Goal: Browse casually: Explore the website without a specific task or goal

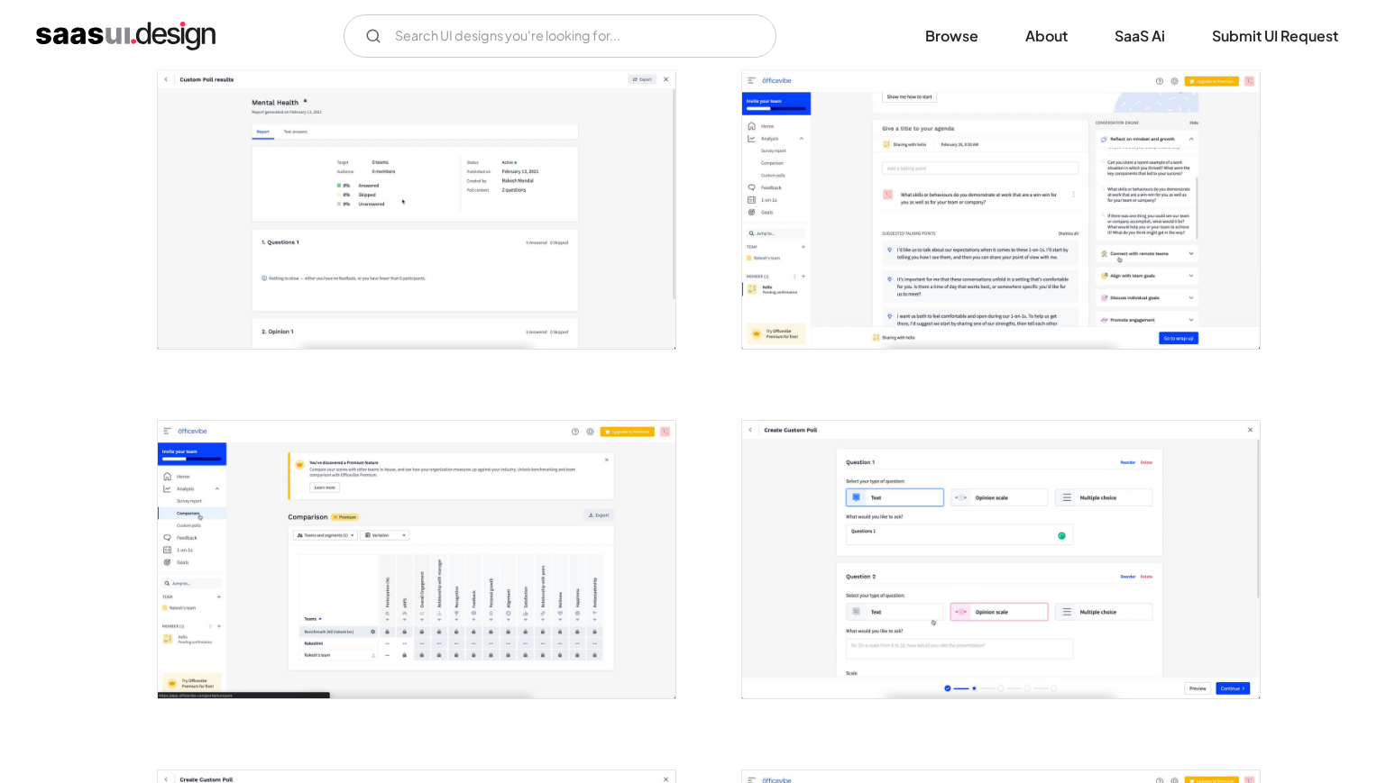
scroll to position [1045, 0]
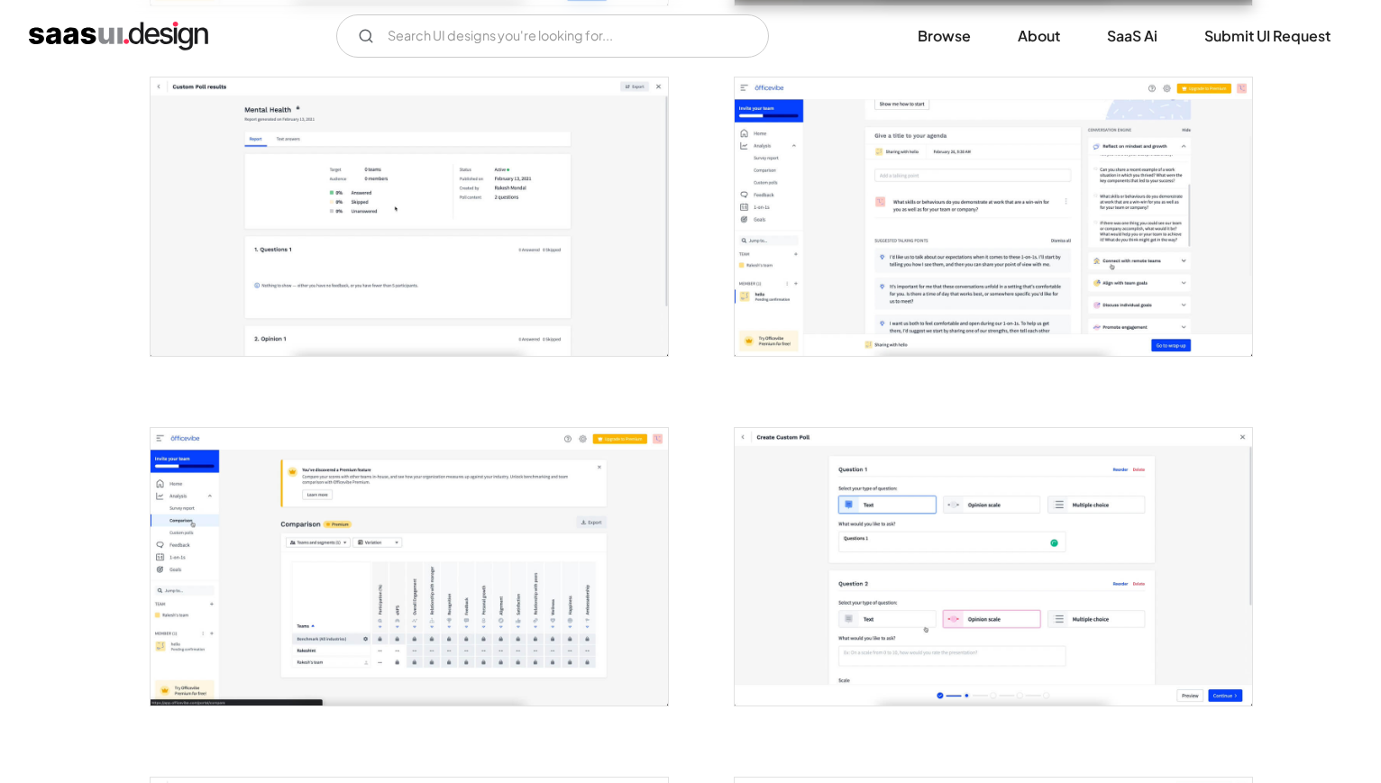
click at [991, 529] on img "open lightbox" at bounding box center [993, 567] width 517 height 278
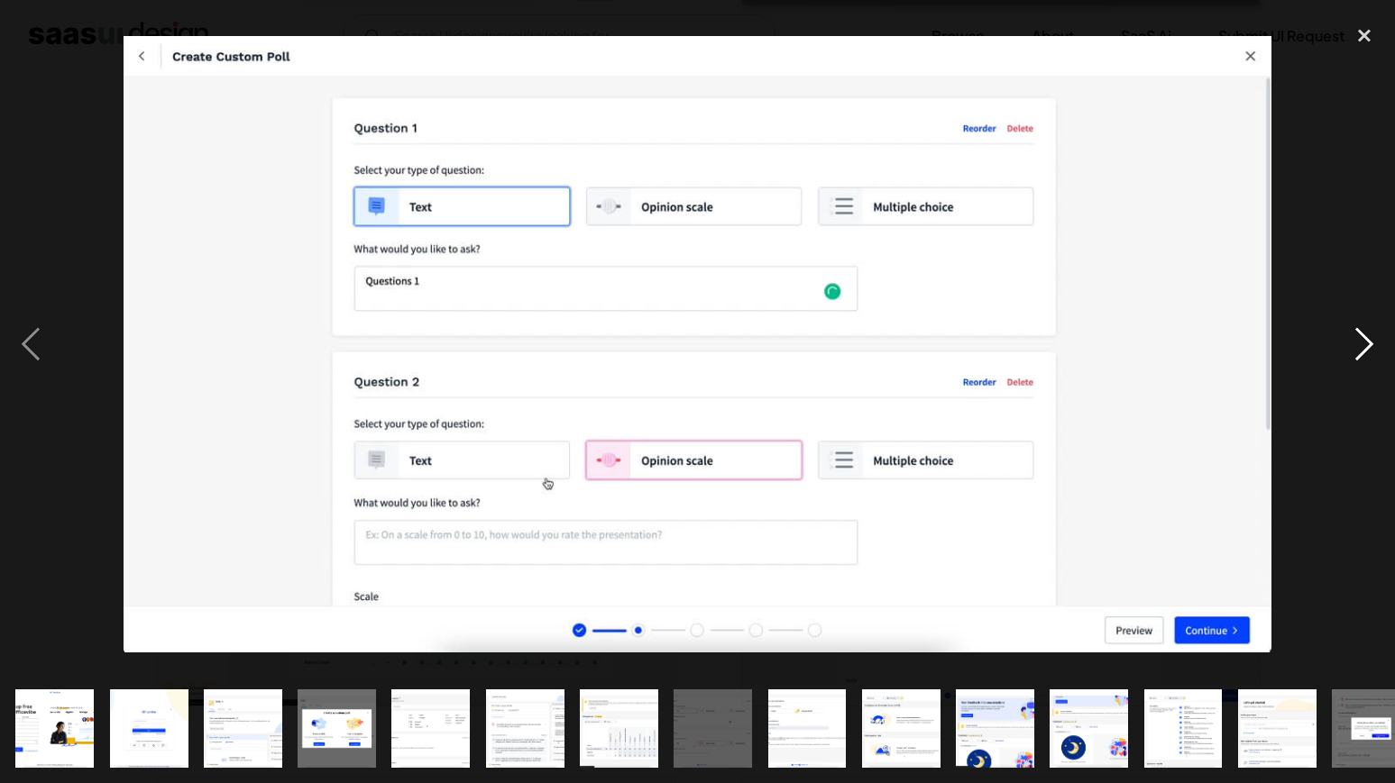
click at [1366, 348] on div "next image" at bounding box center [1363, 344] width 61 height 658
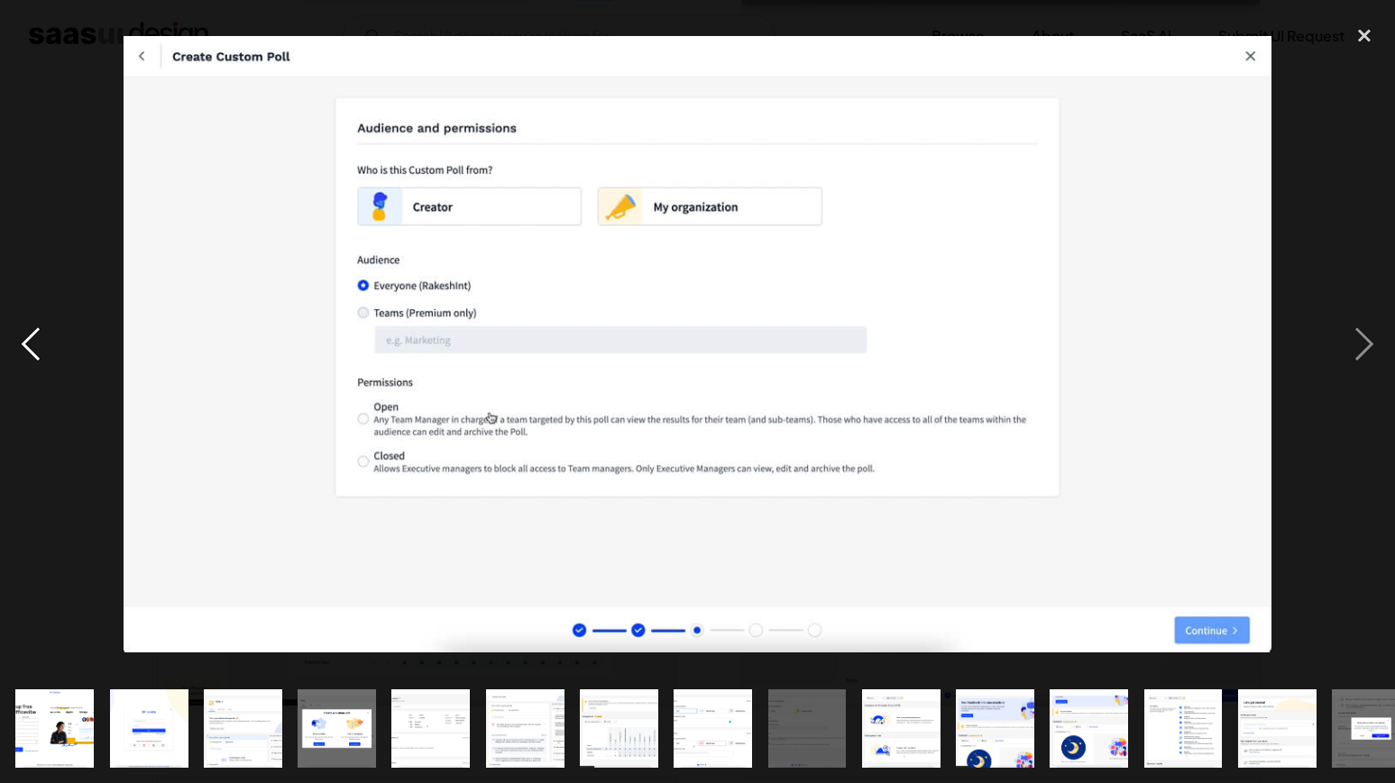
click at [32, 353] on div "previous image" at bounding box center [30, 344] width 61 height 658
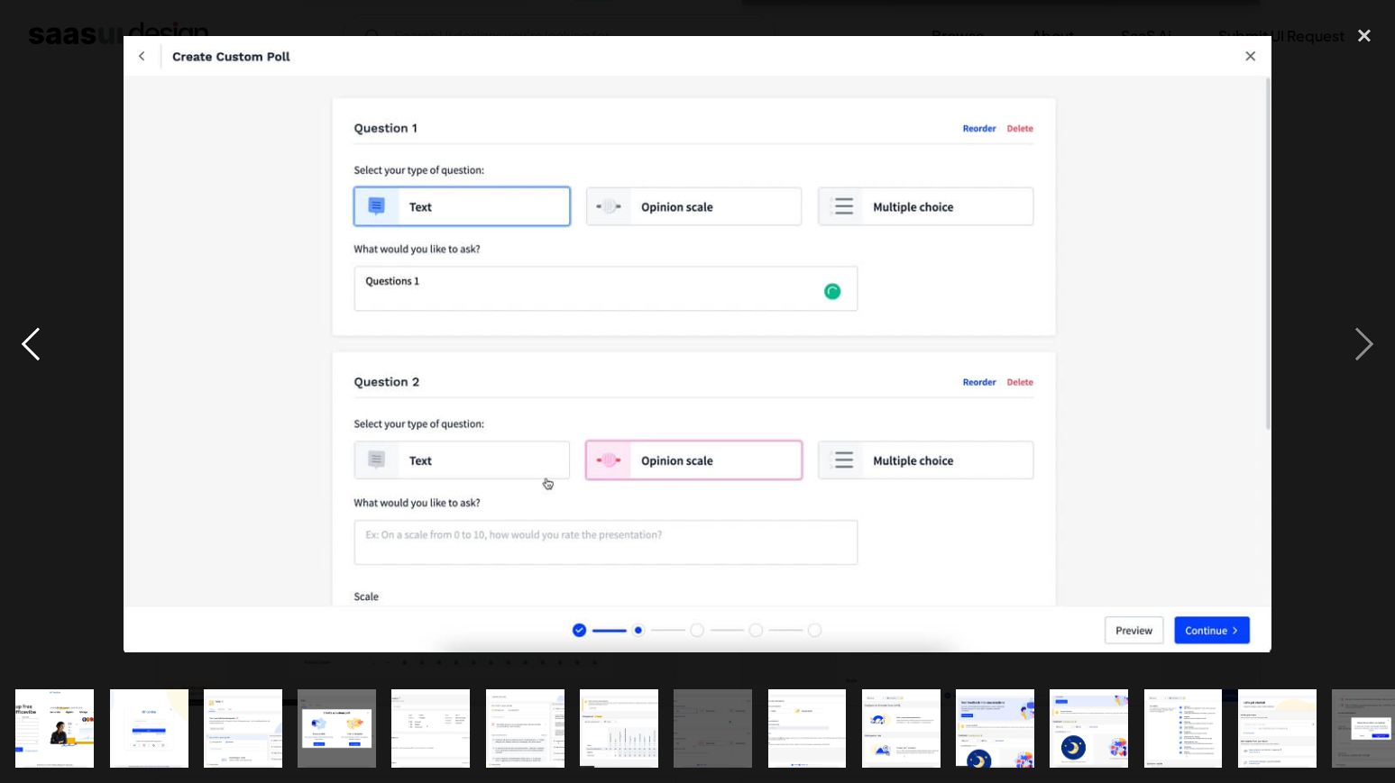
click at [31, 353] on div "previous image" at bounding box center [30, 344] width 61 height 658
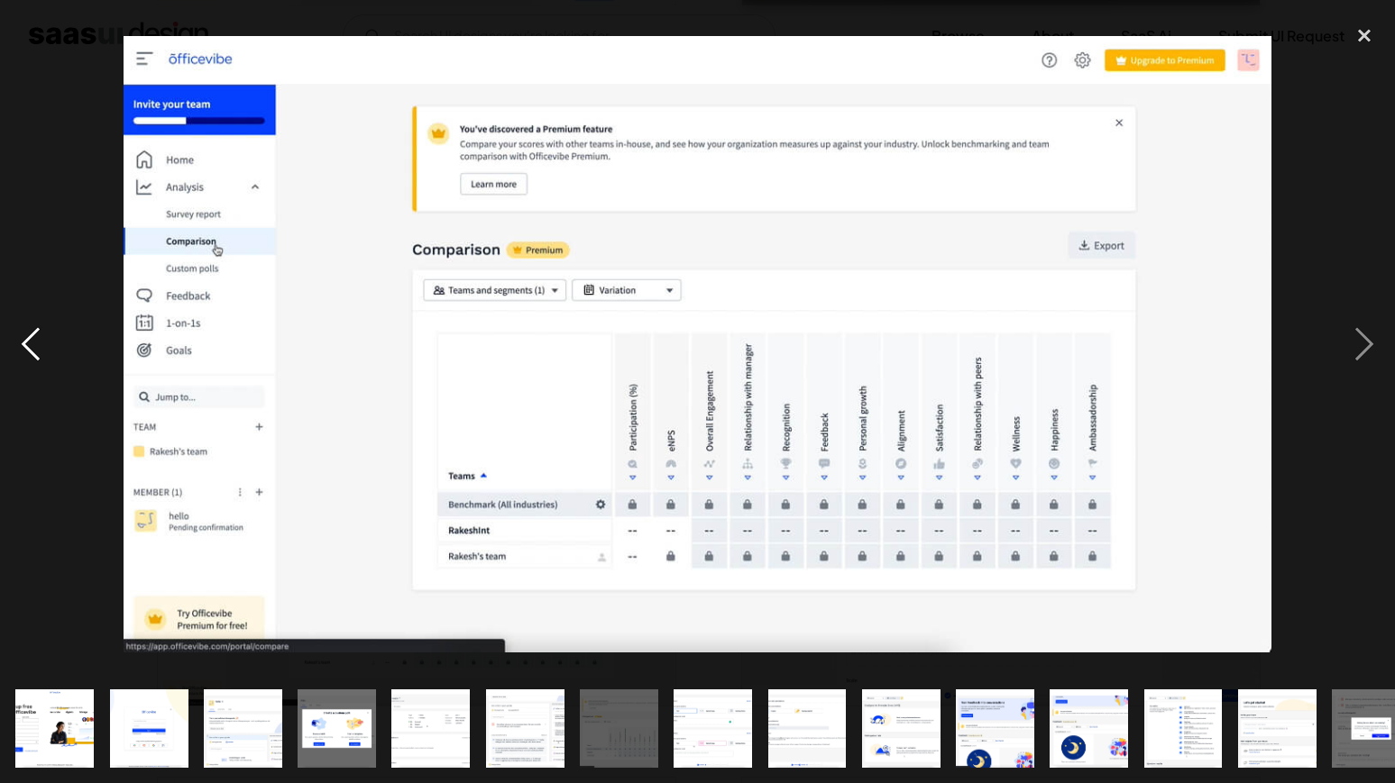
click at [31, 353] on div "previous image" at bounding box center [30, 344] width 61 height 658
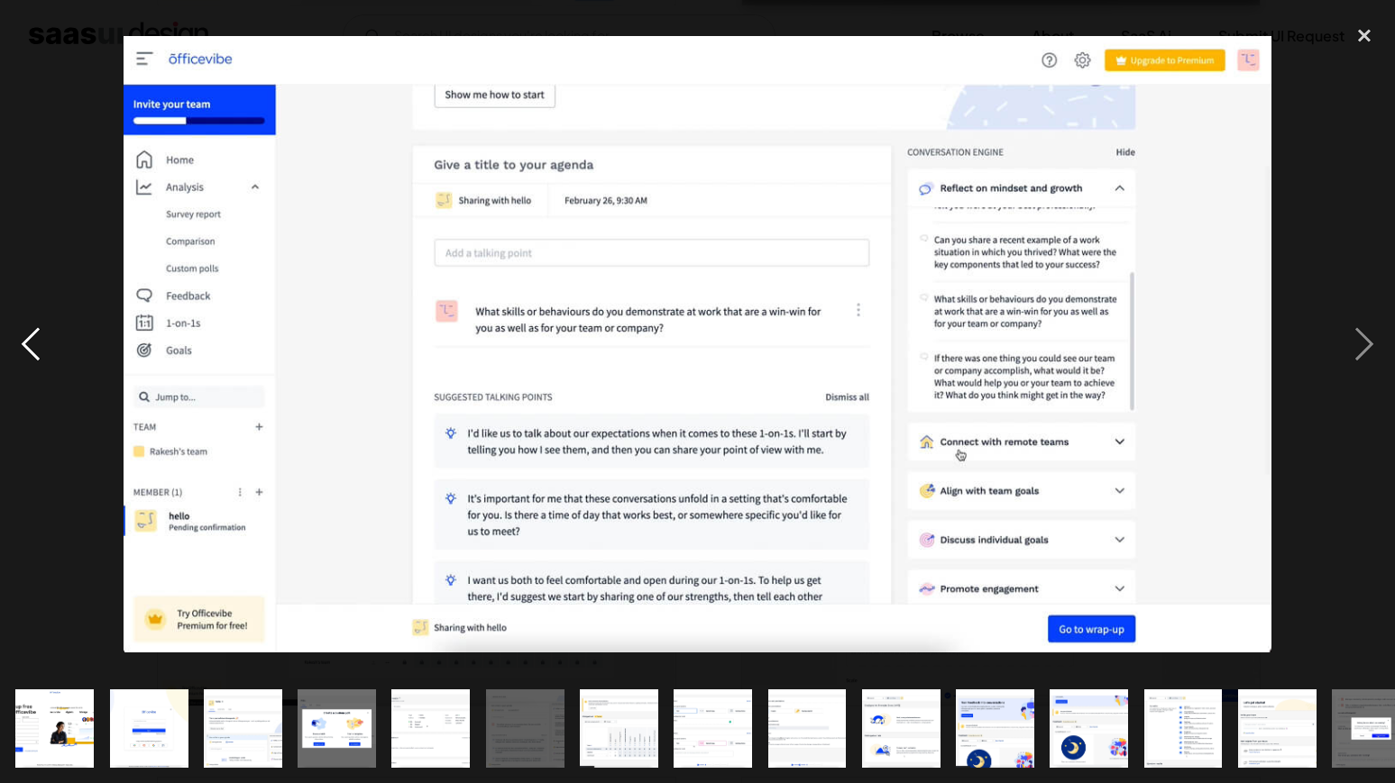
click at [31, 353] on div "previous image" at bounding box center [30, 344] width 61 height 658
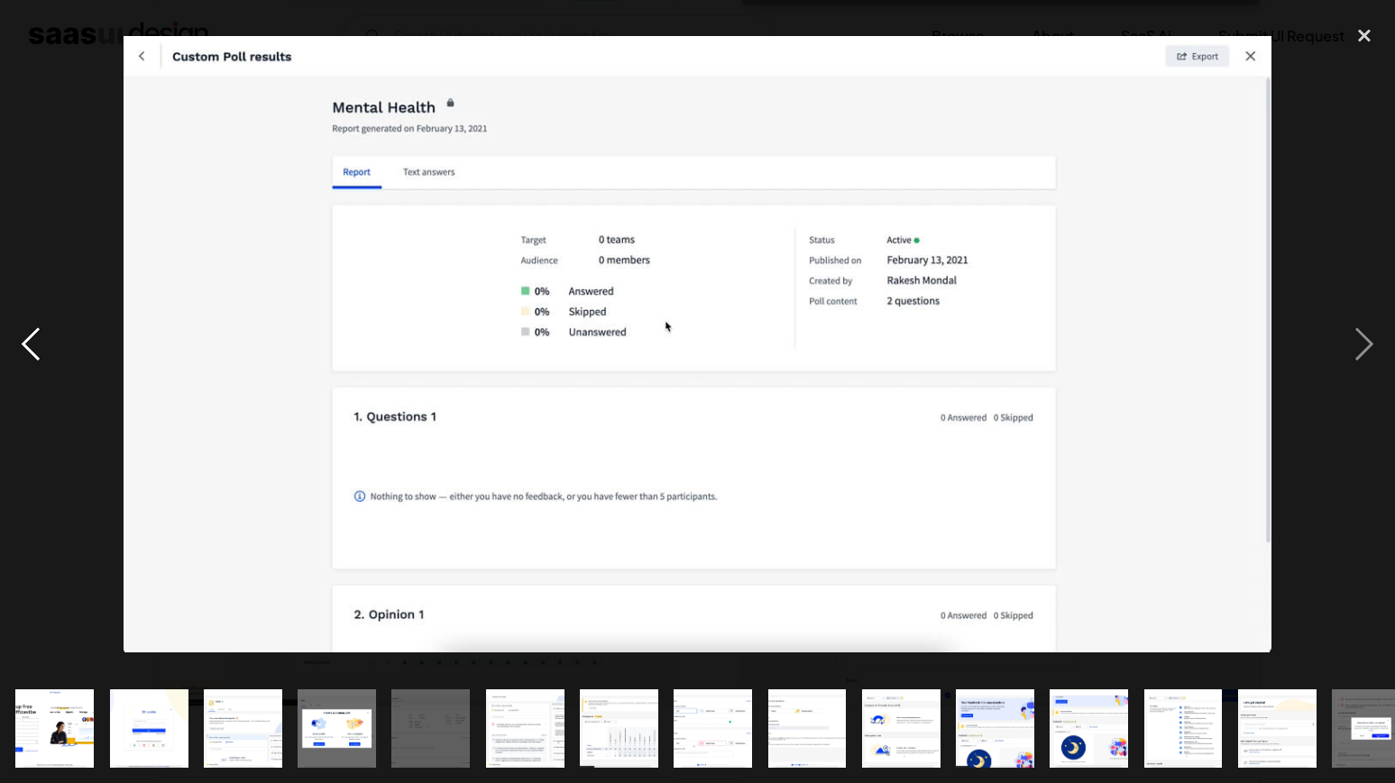
click at [31, 353] on div "previous image" at bounding box center [30, 344] width 61 height 658
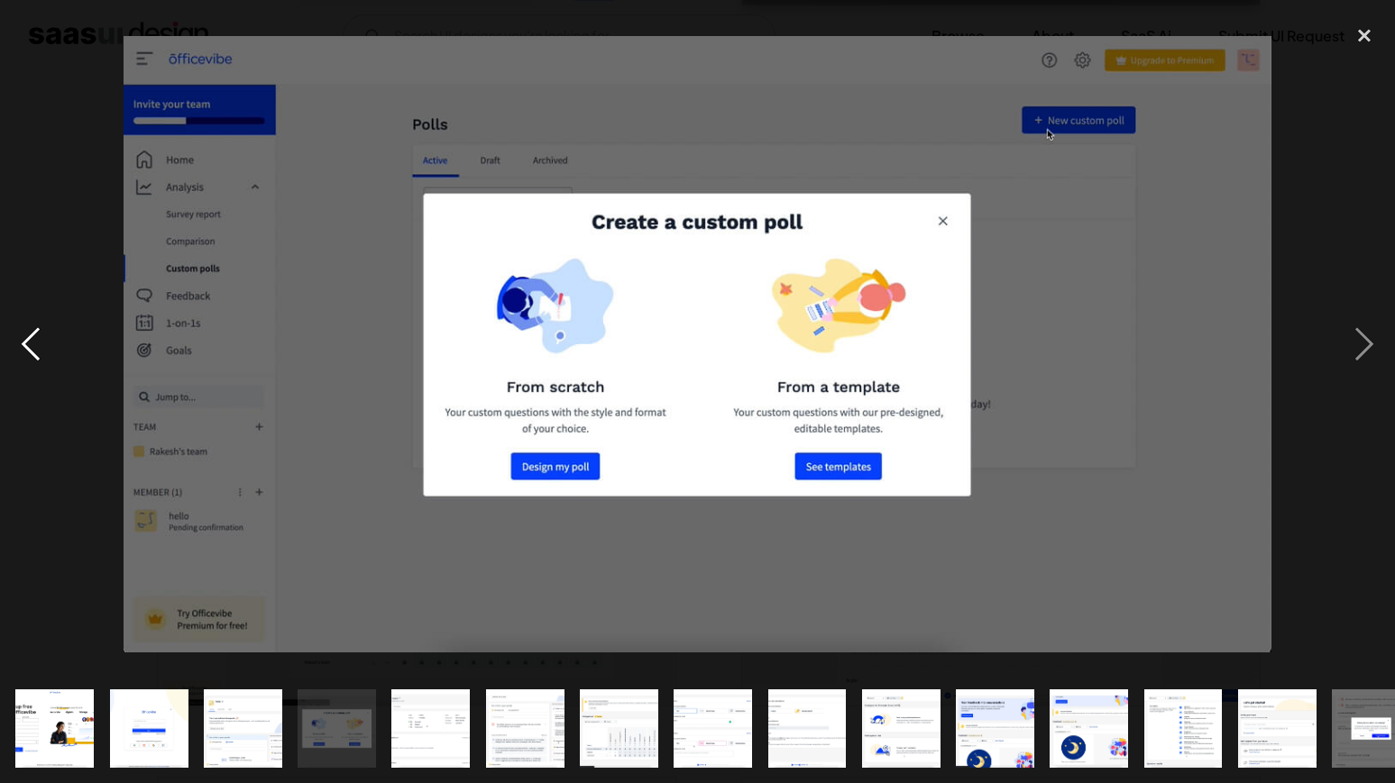
click at [31, 353] on div "previous image" at bounding box center [30, 344] width 61 height 658
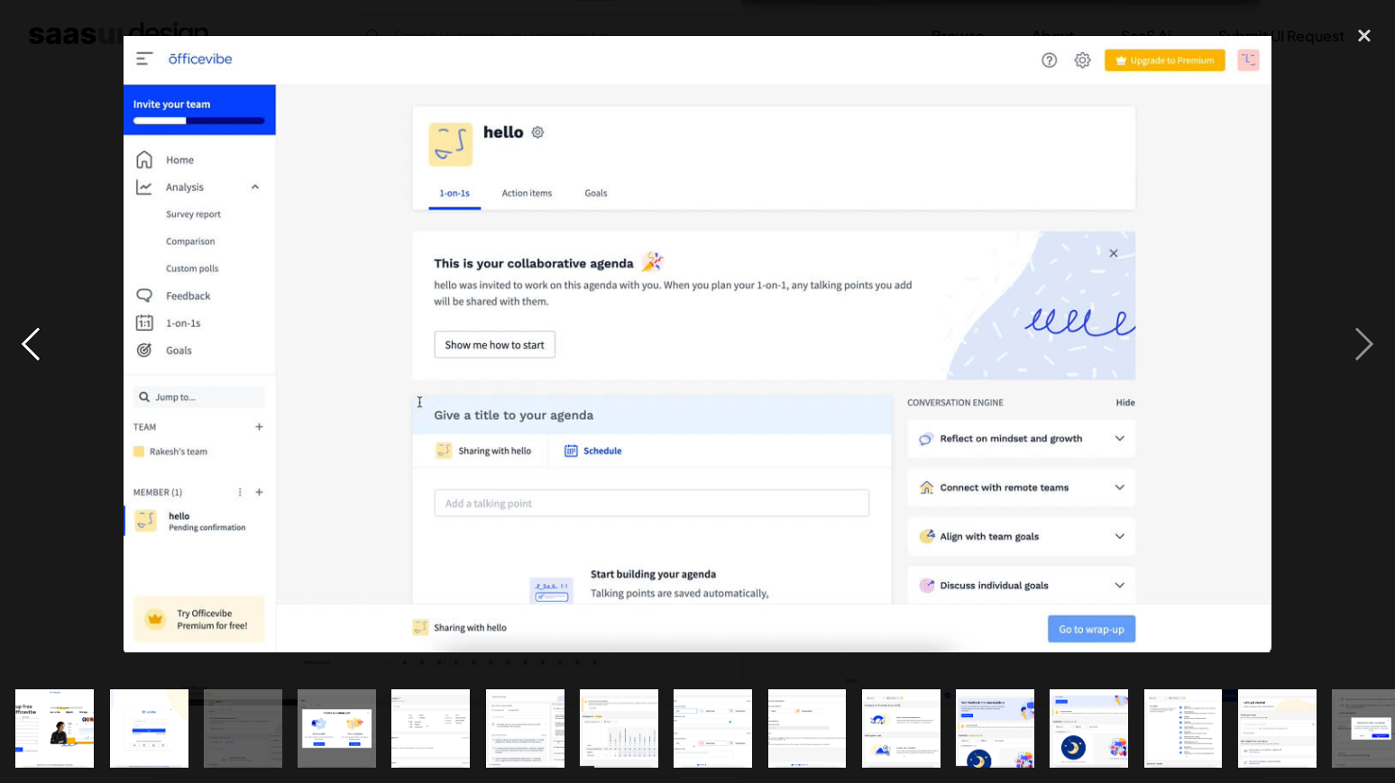
click at [31, 353] on div "previous image" at bounding box center [30, 344] width 61 height 658
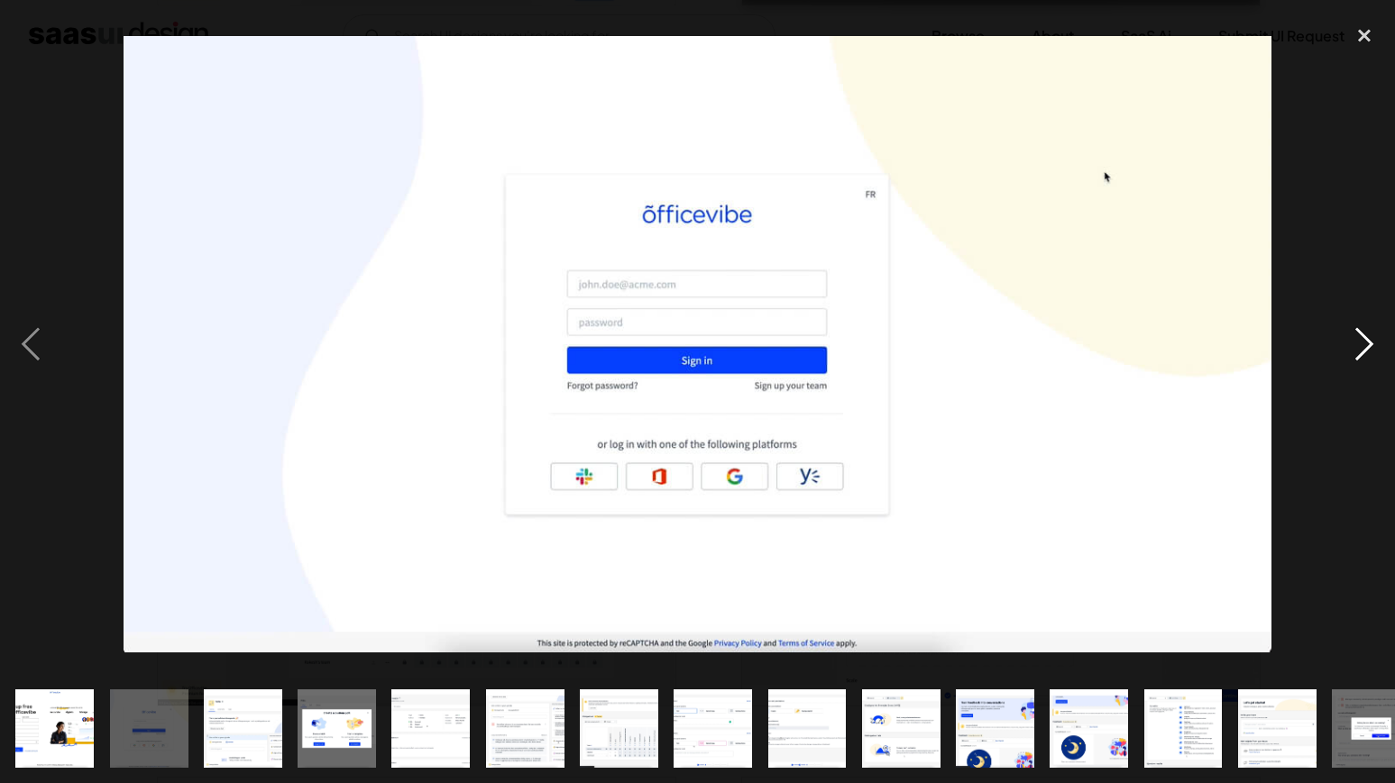
click at [1368, 355] on div "next image" at bounding box center [1363, 344] width 61 height 658
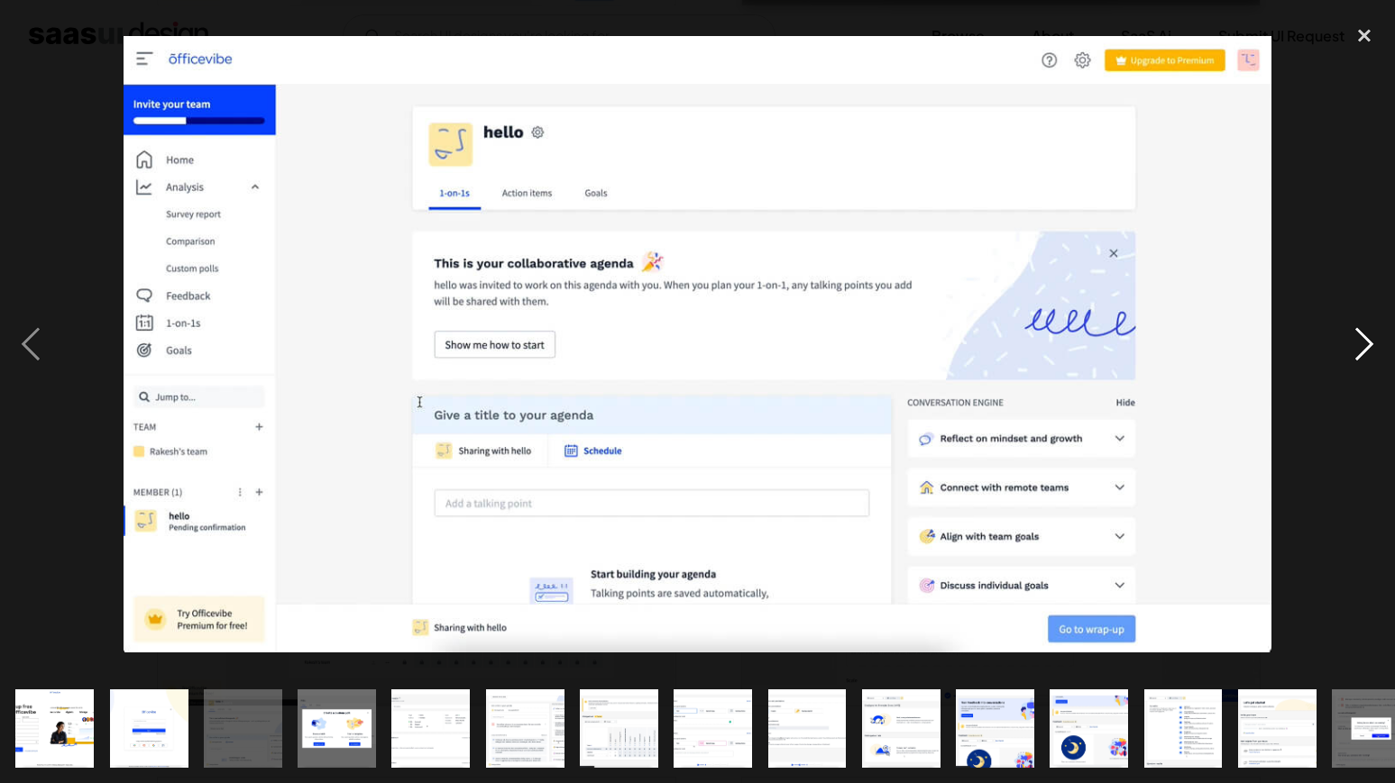
click at [1368, 355] on div "next image" at bounding box center [1363, 344] width 61 height 658
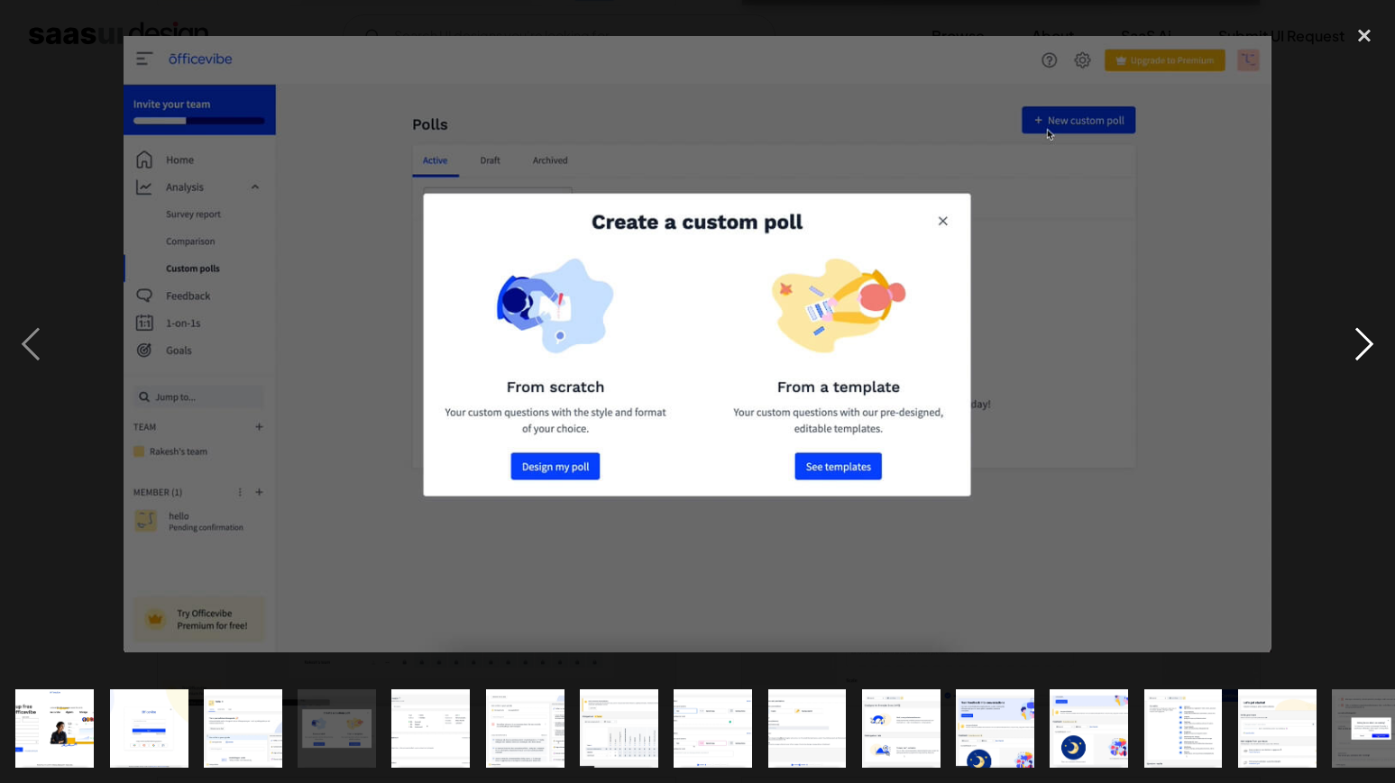
click at [1368, 355] on div "next image" at bounding box center [1363, 344] width 61 height 658
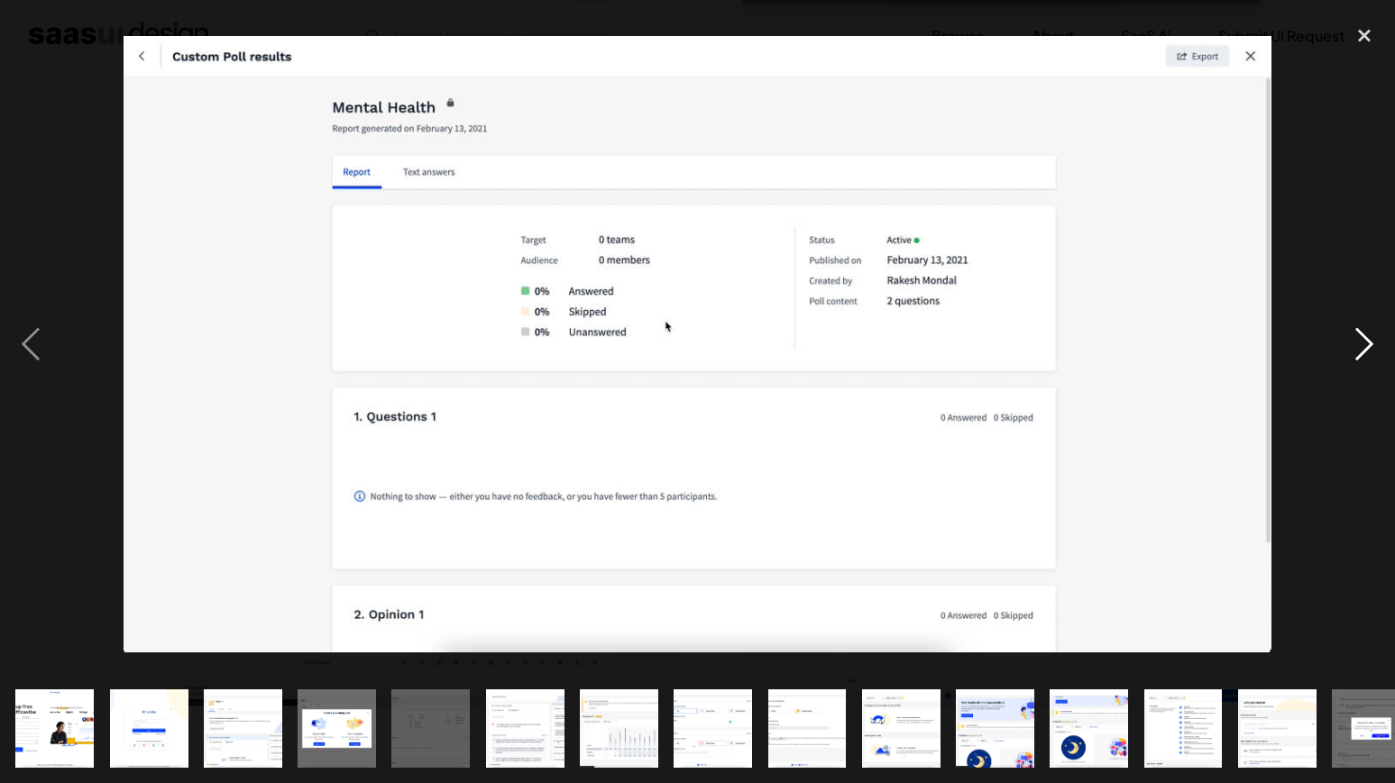
click at [1368, 355] on div "next image" at bounding box center [1363, 344] width 61 height 658
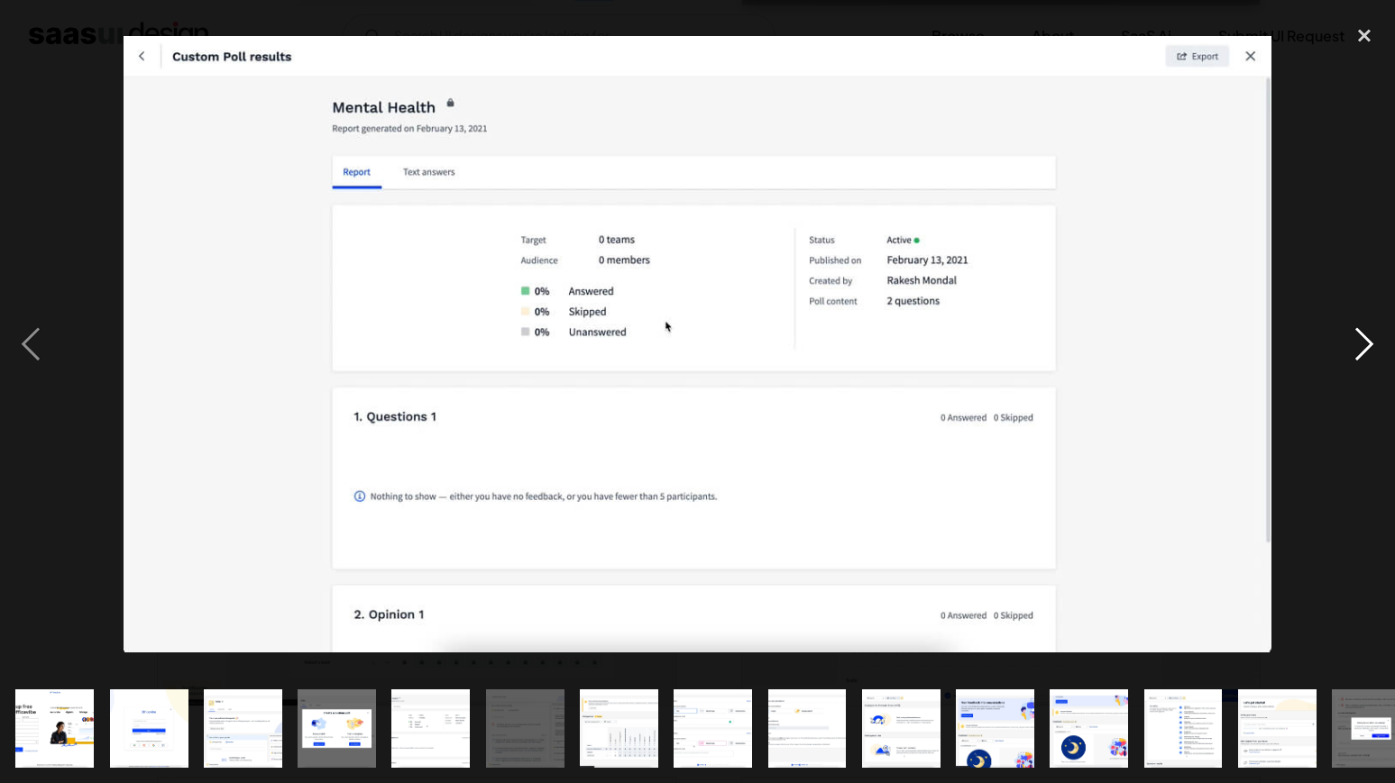
click at [1368, 355] on div "next image" at bounding box center [1363, 344] width 61 height 658
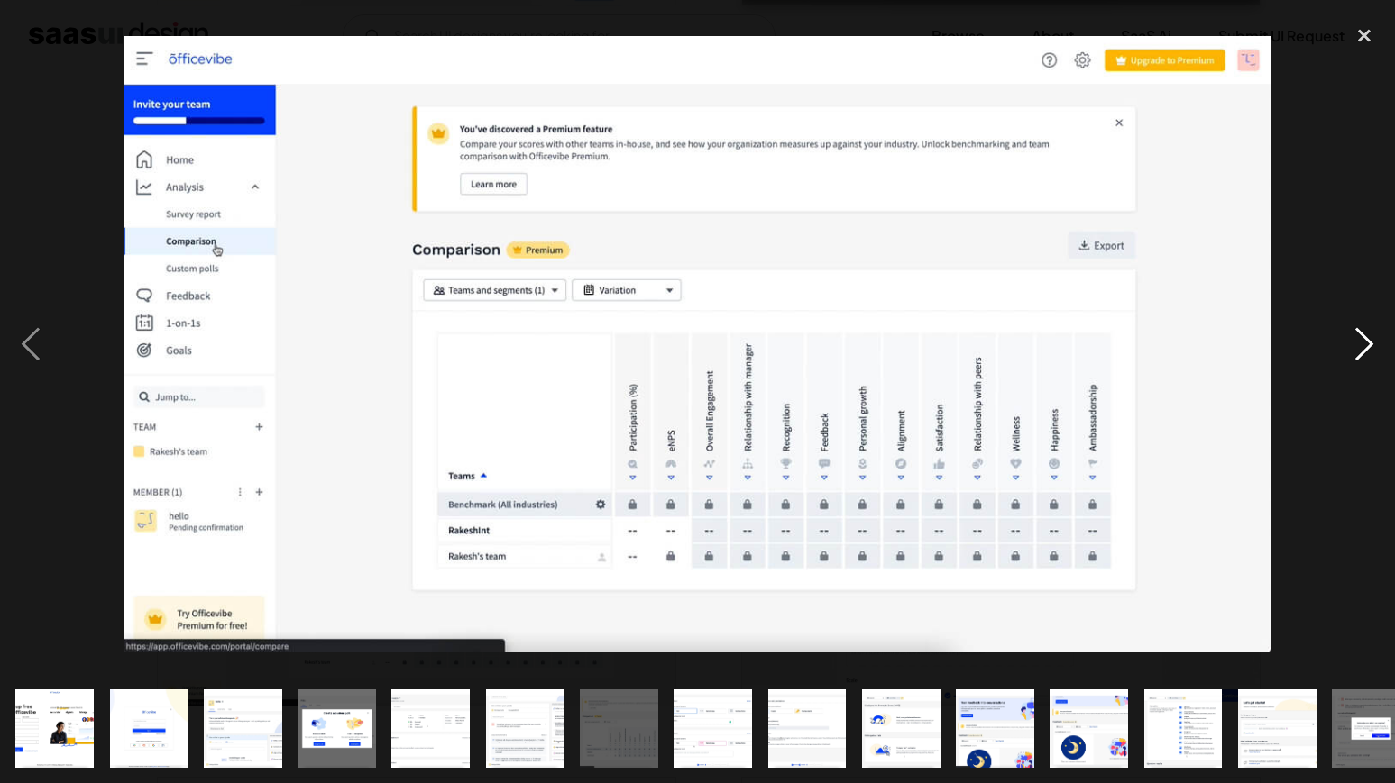
click at [1368, 355] on div "next image" at bounding box center [1363, 344] width 61 height 658
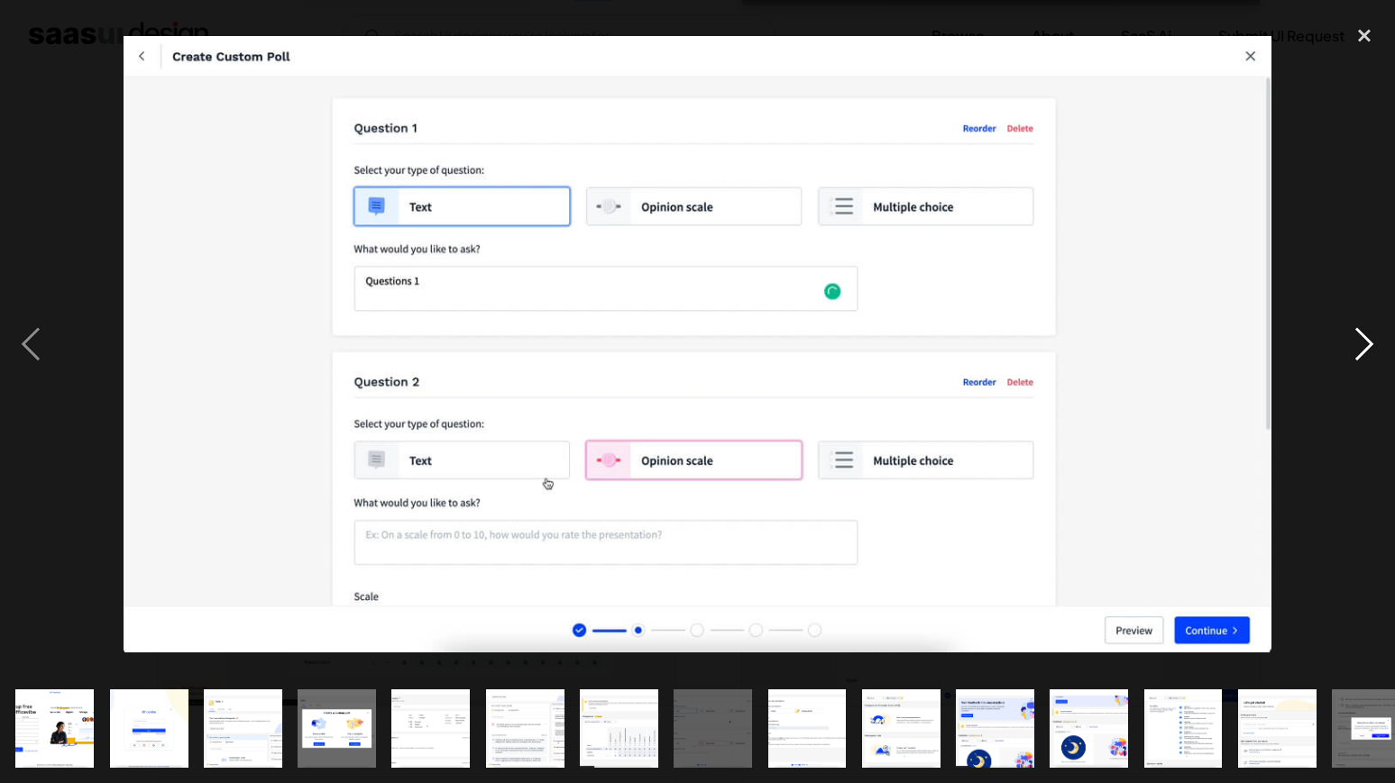
click at [1368, 355] on div "next image" at bounding box center [1363, 344] width 61 height 658
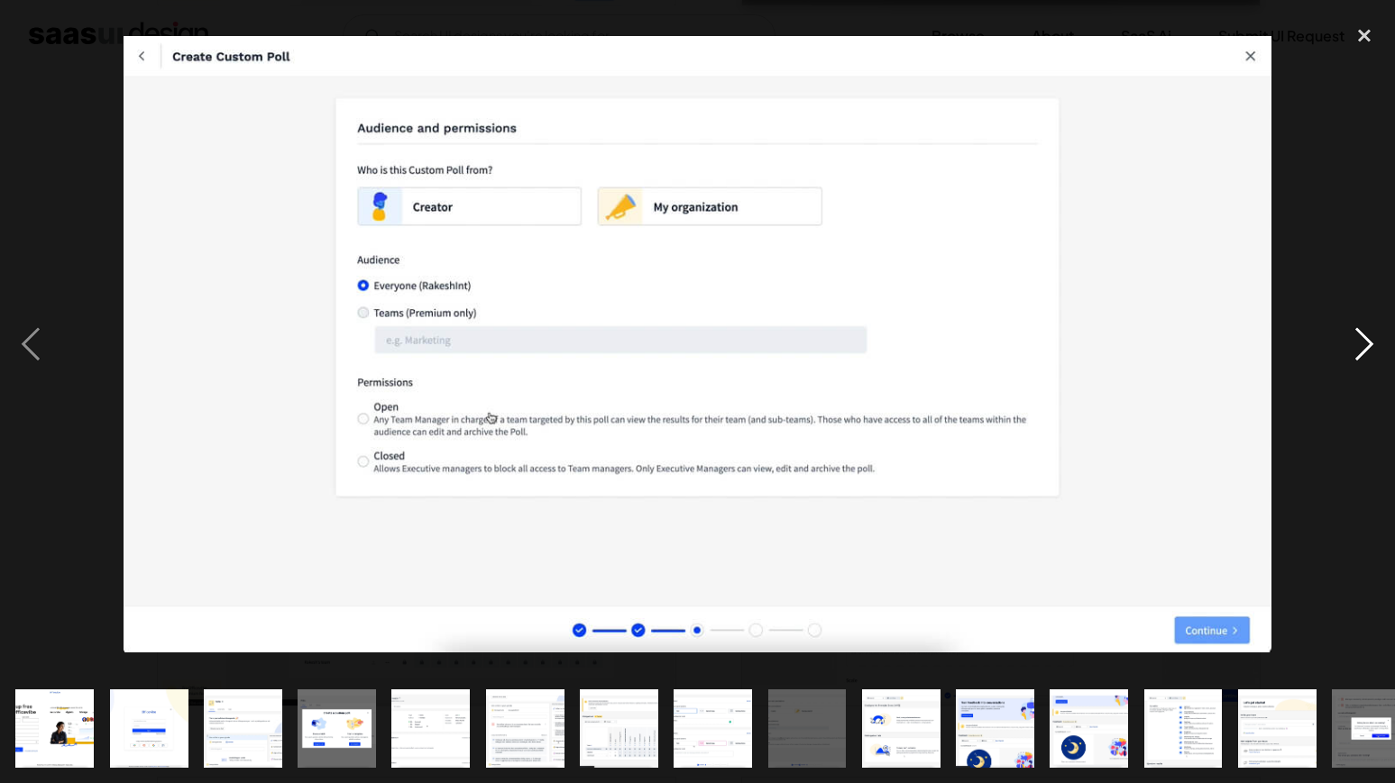
click at [1368, 355] on div "next image" at bounding box center [1363, 344] width 61 height 658
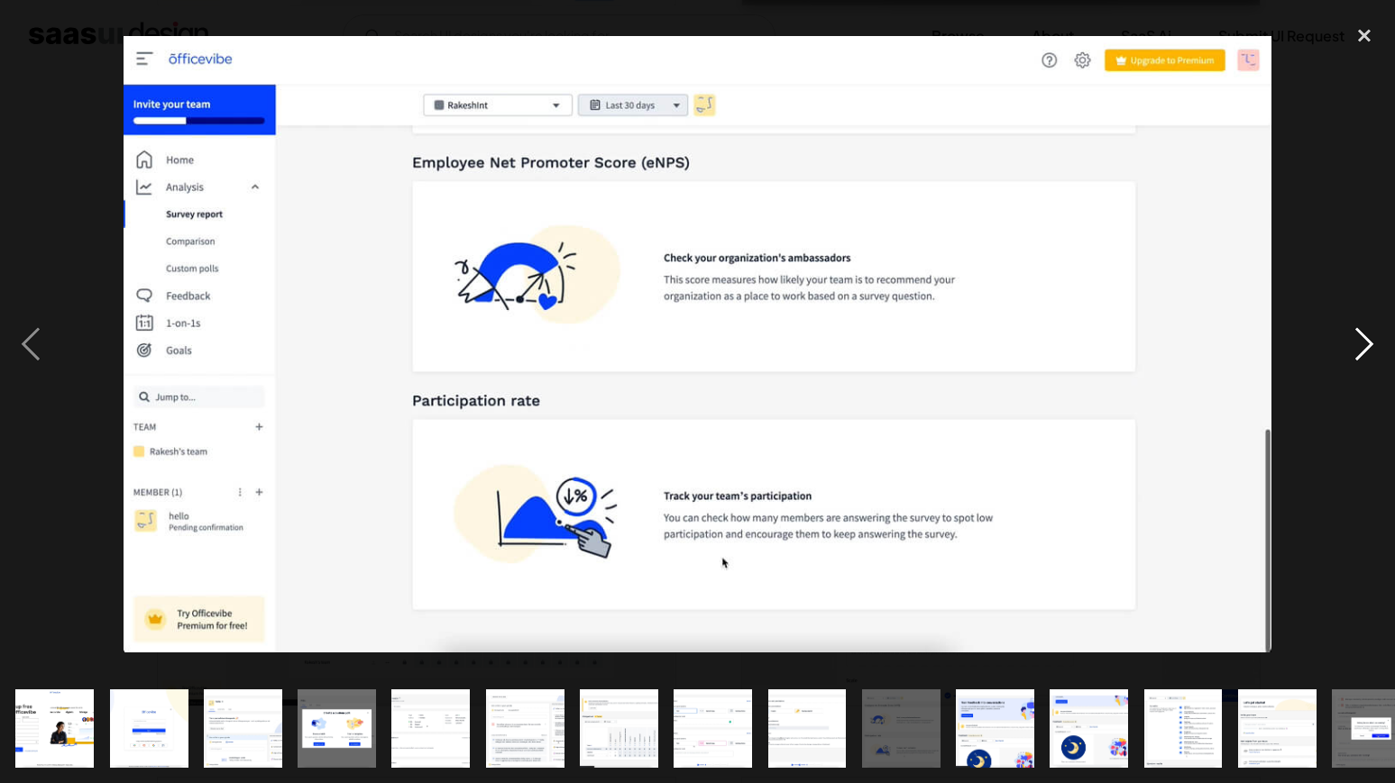
click at [1368, 355] on div "next image" at bounding box center [1363, 344] width 61 height 658
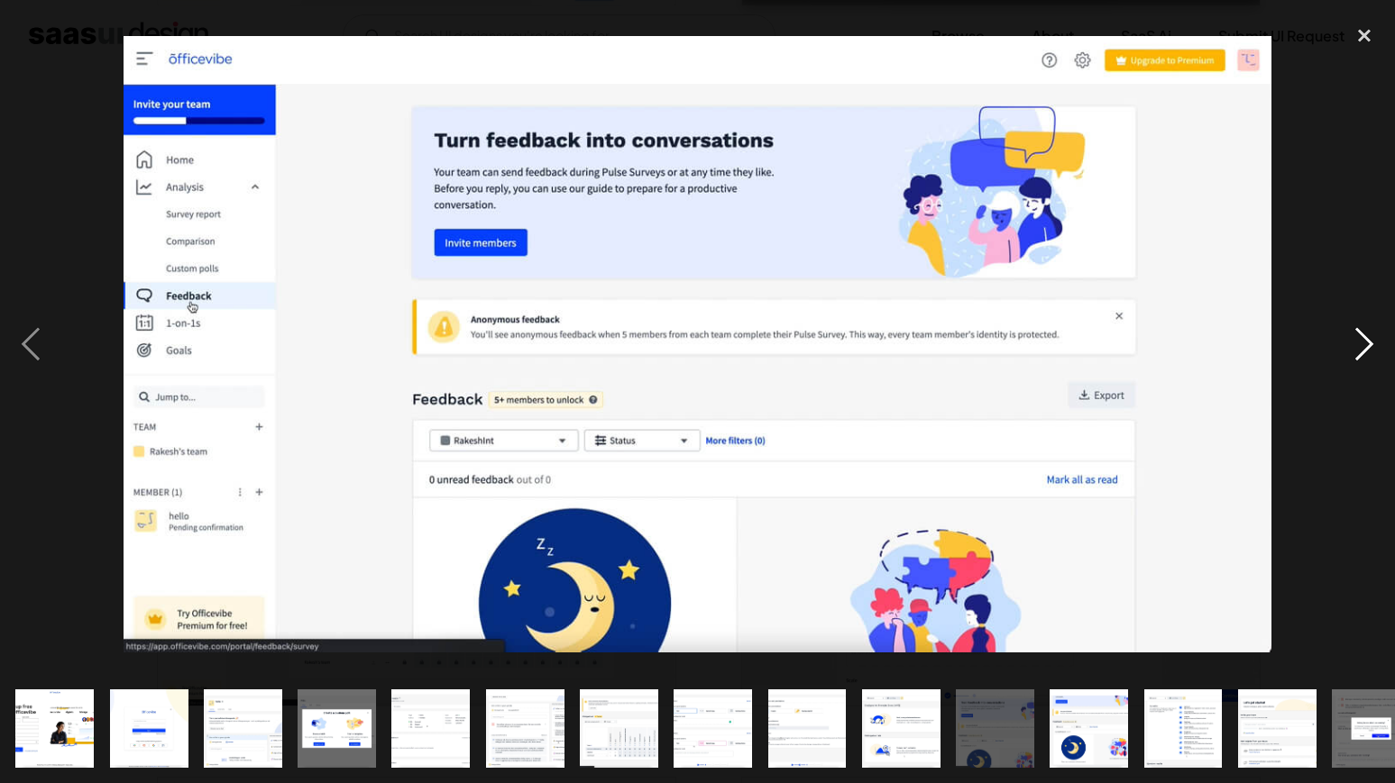
click at [1368, 355] on div "next image" at bounding box center [1363, 344] width 61 height 658
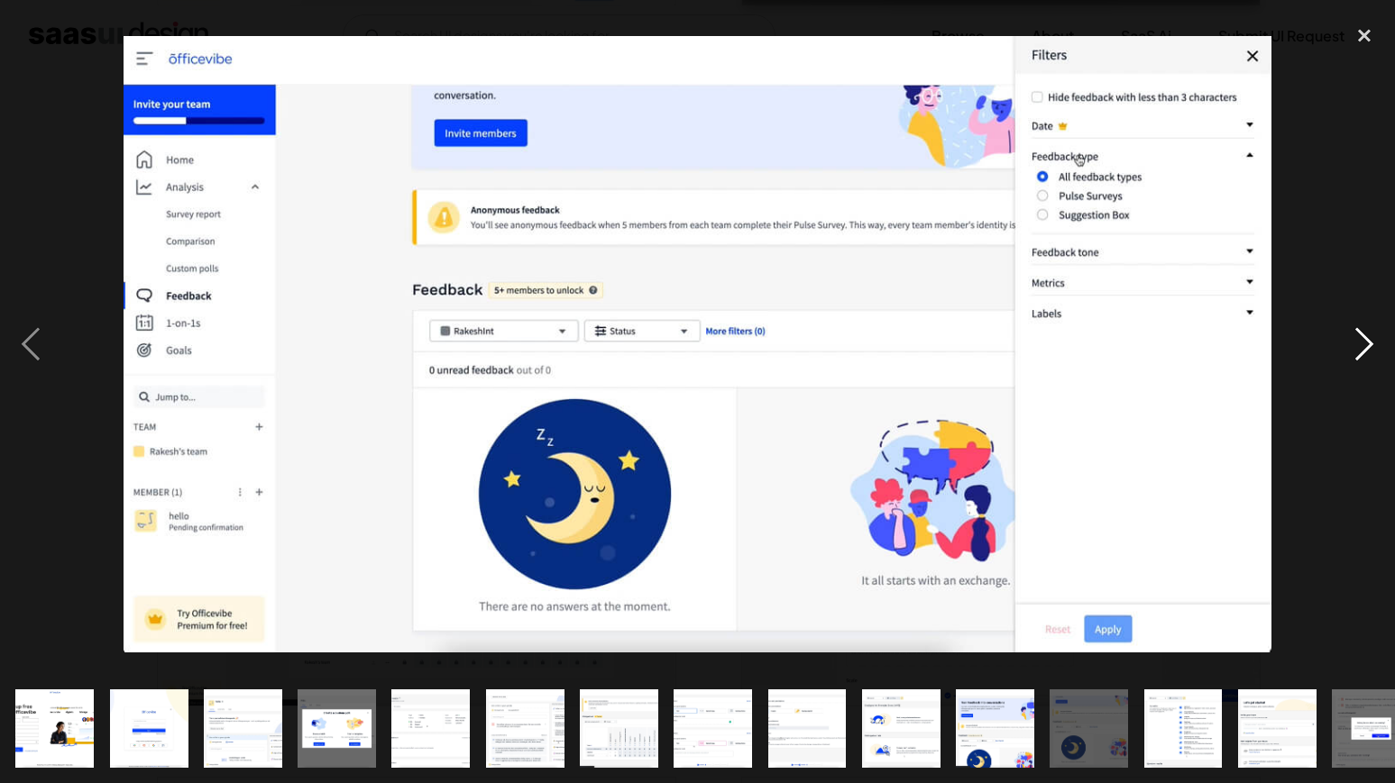
click at [1368, 355] on div "next image" at bounding box center [1363, 344] width 61 height 658
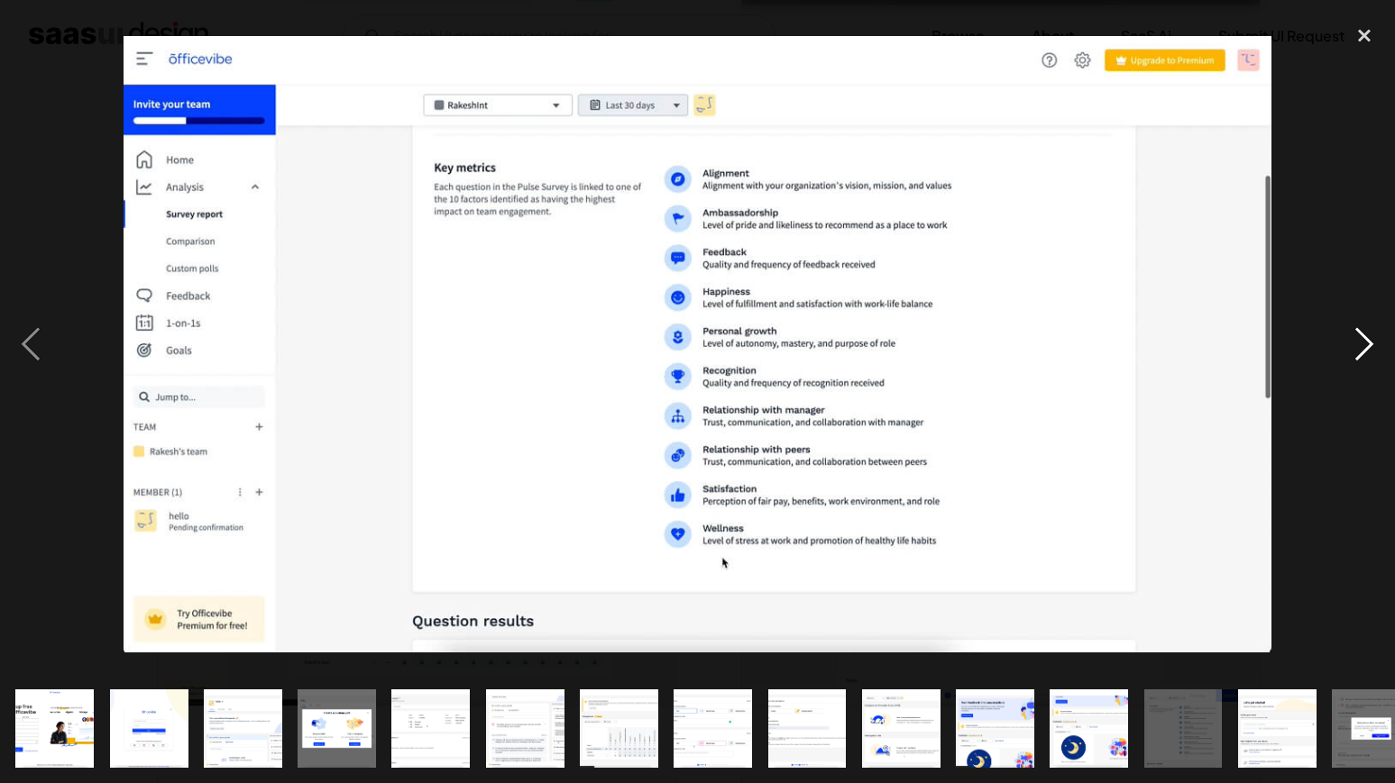
click at [1368, 355] on div "next image" at bounding box center [1363, 344] width 61 height 658
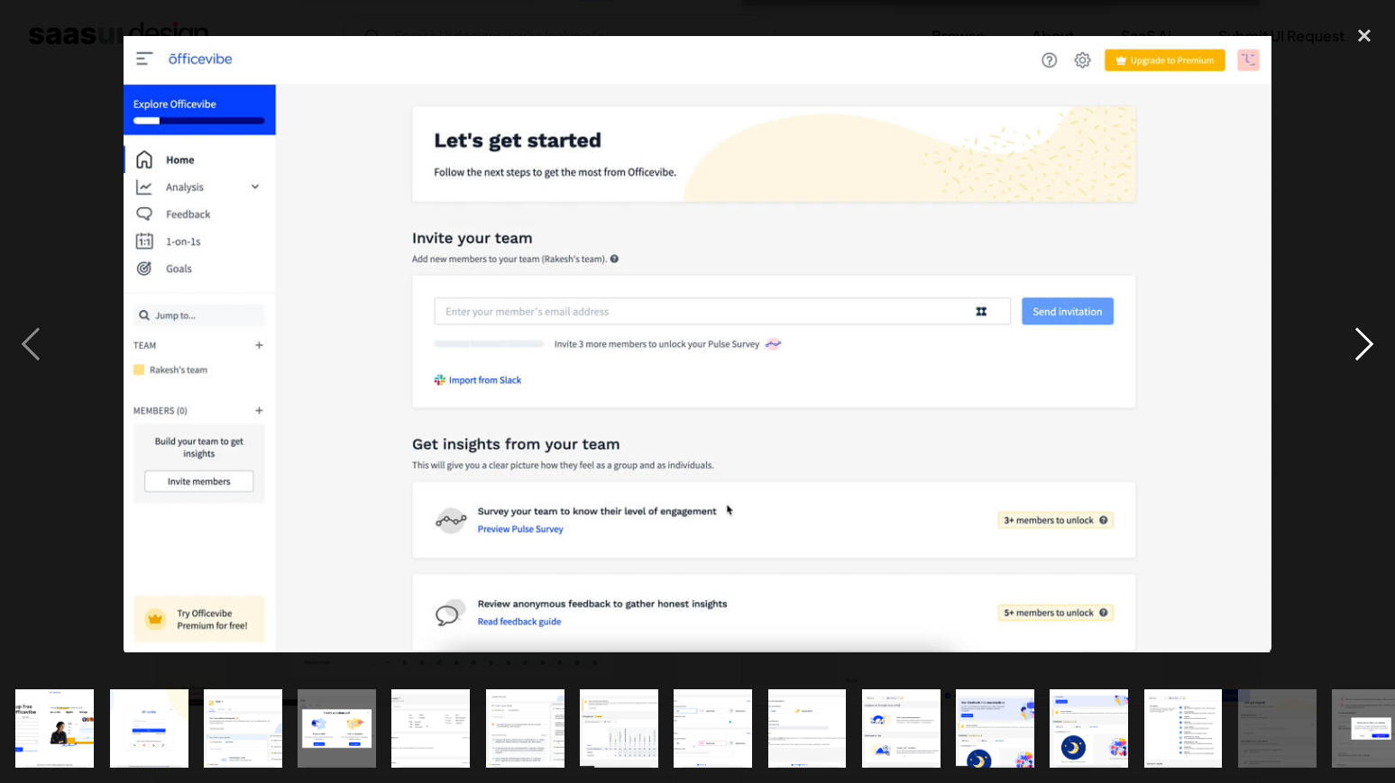
click at [1368, 355] on div "next image" at bounding box center [1363, 344] width 61 height 658
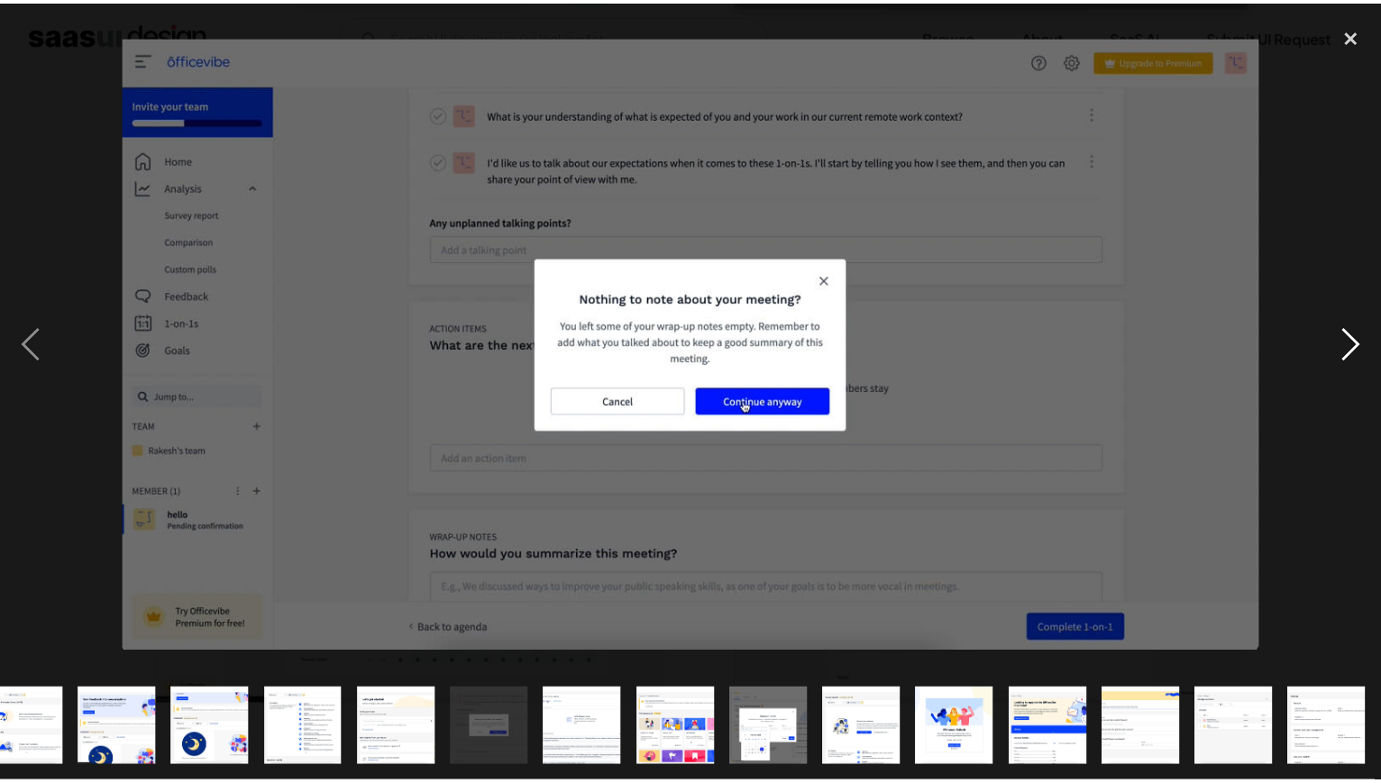
scroll to position [0, 877]
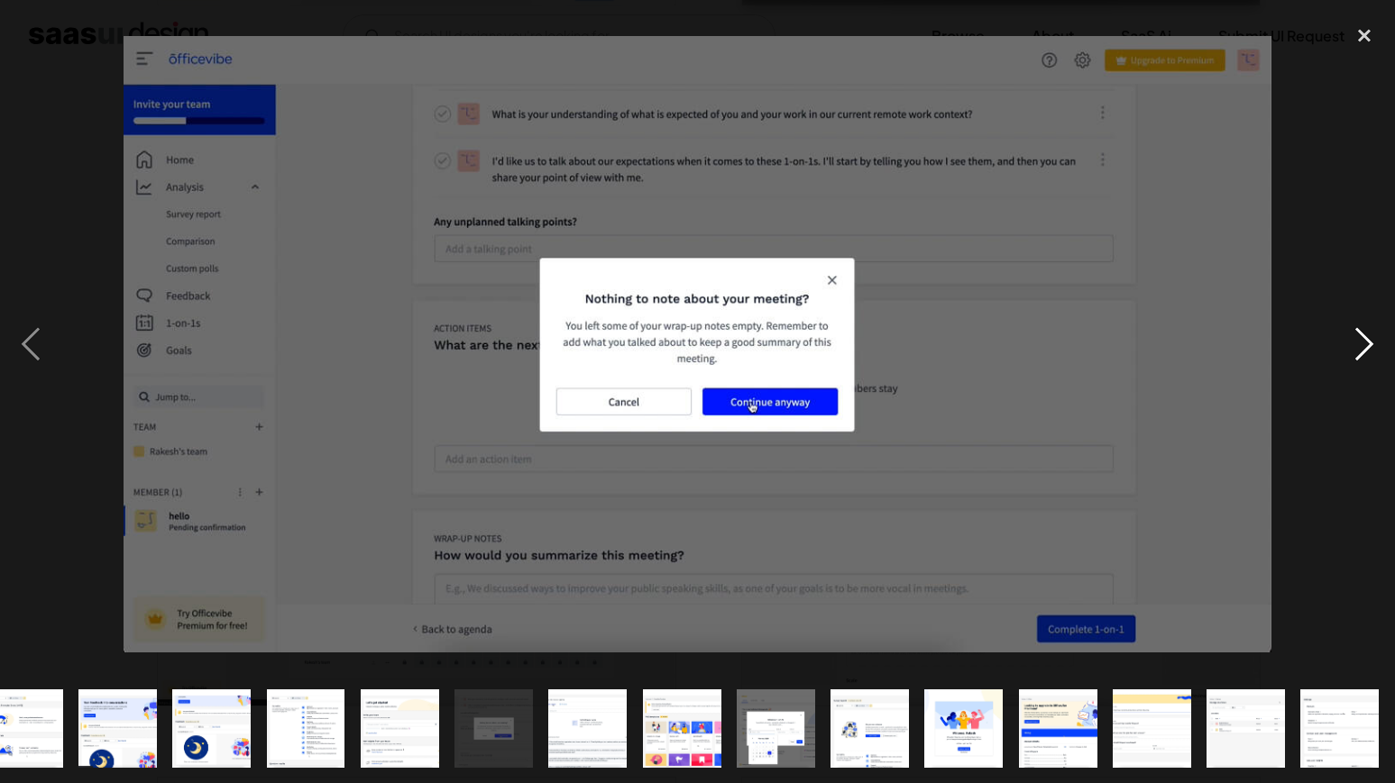
click at [1368, 355] on div "next image" at bounding box center [1363, 344] width 61 height 658
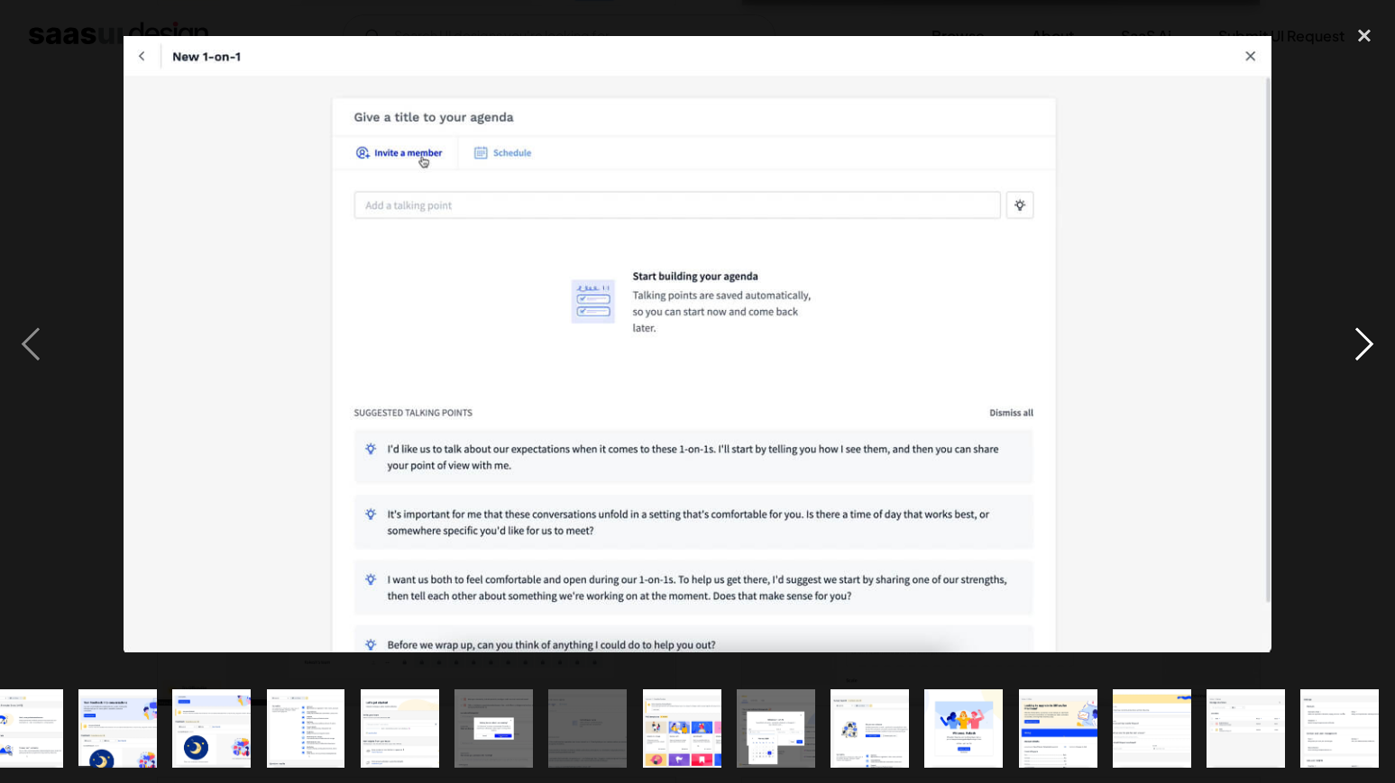
click at [1368, 355] on div "next image" at bounding box center [1363, 344] width 61 height 658
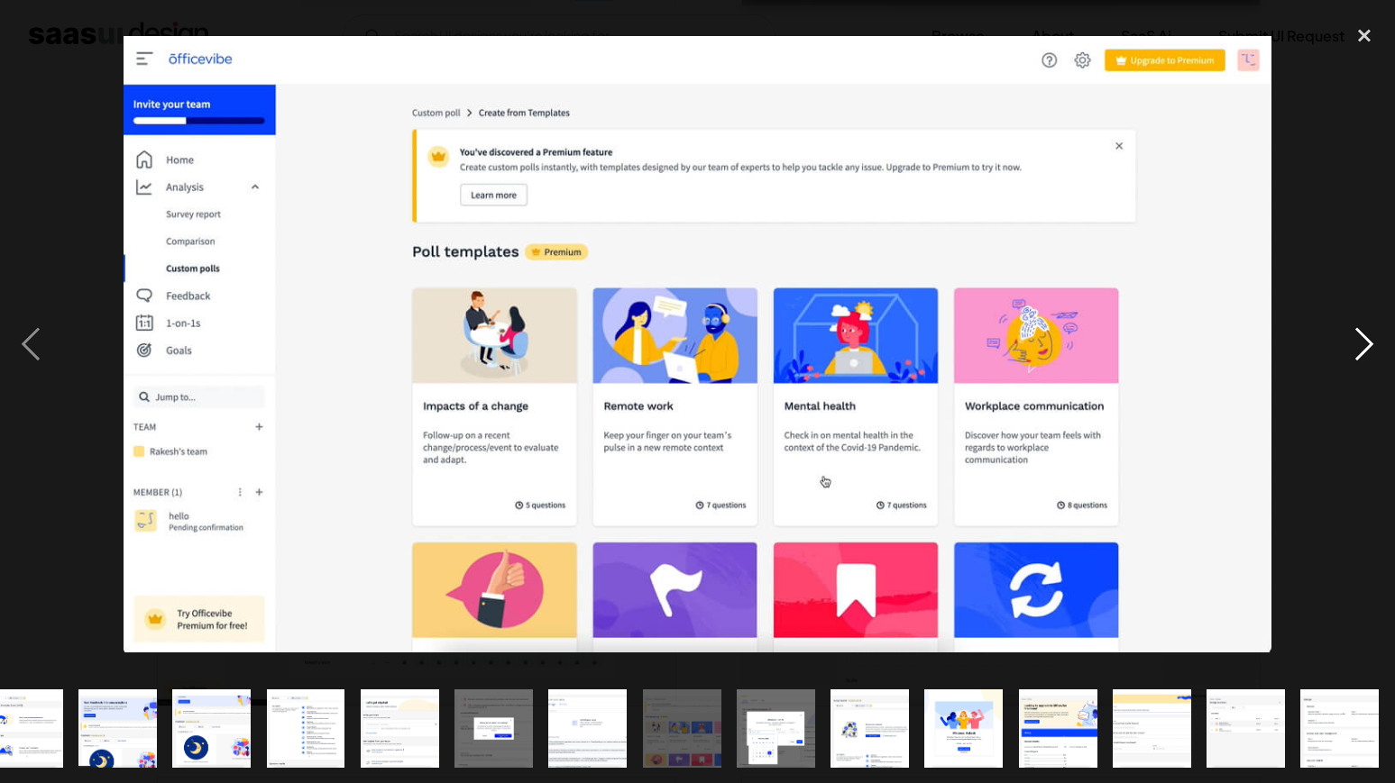
click at [1368, 355] on div "next image" at bounding box center [1363, 344] width 61 height 658
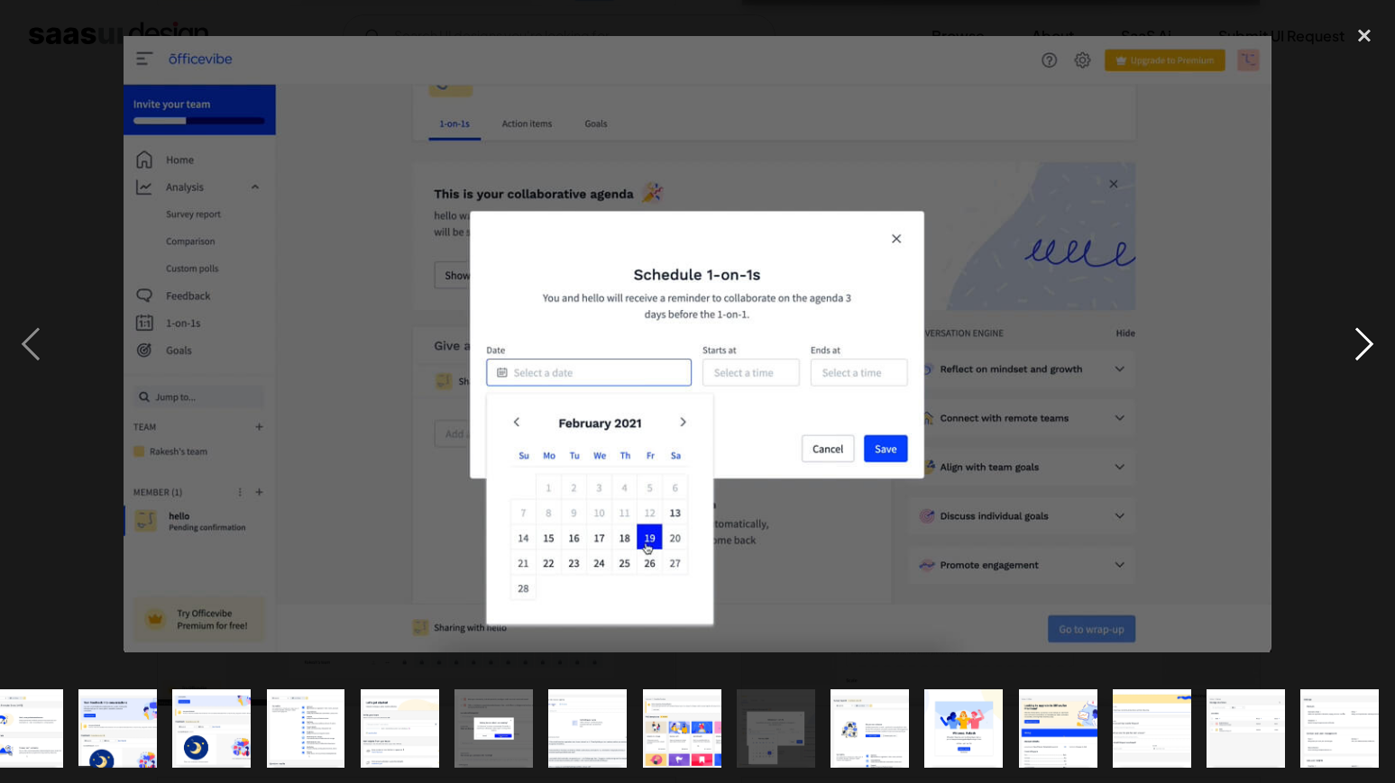
click at [1362, 348] on div "next image" at bounding box center [1363, 344] width 61 height 658
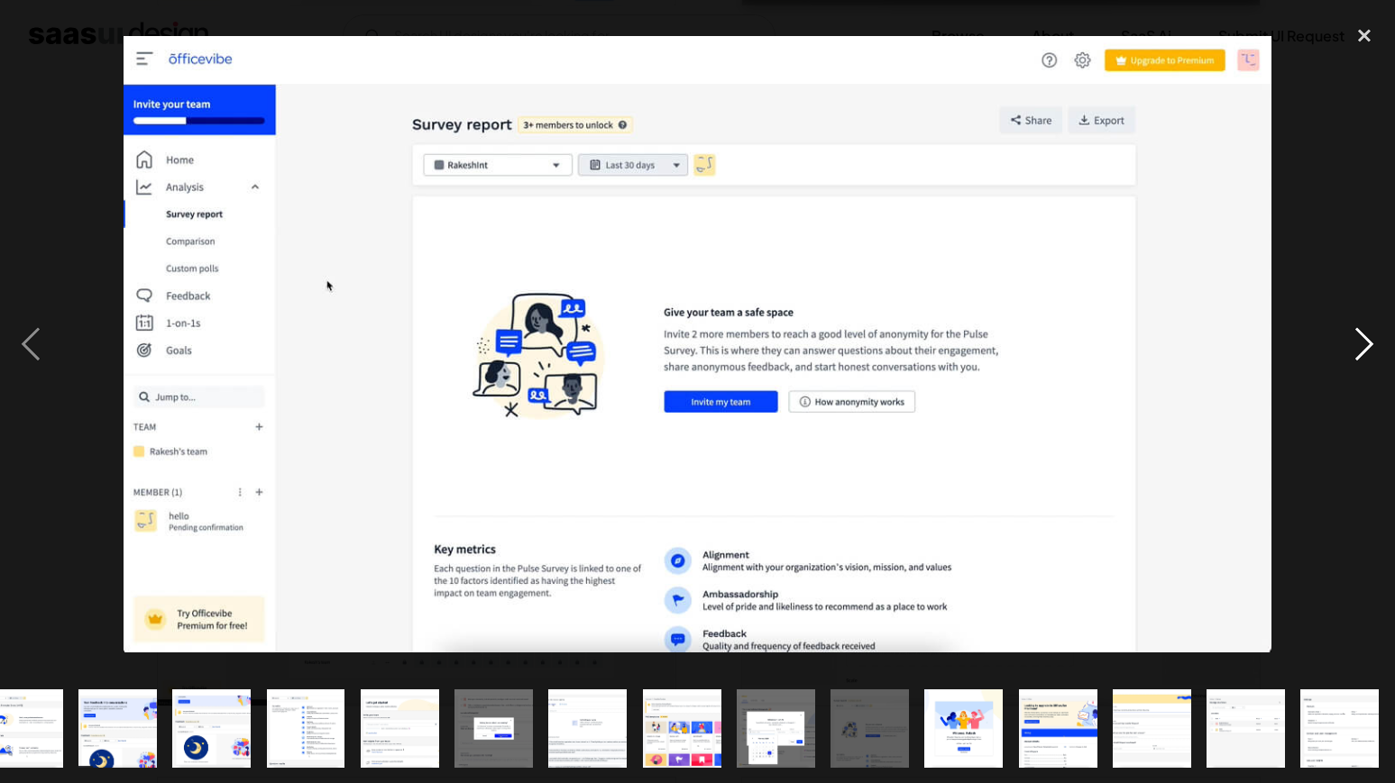
click at [1362, 348] on div "next image" at bounding box center [1363, 344] width 61 height 658
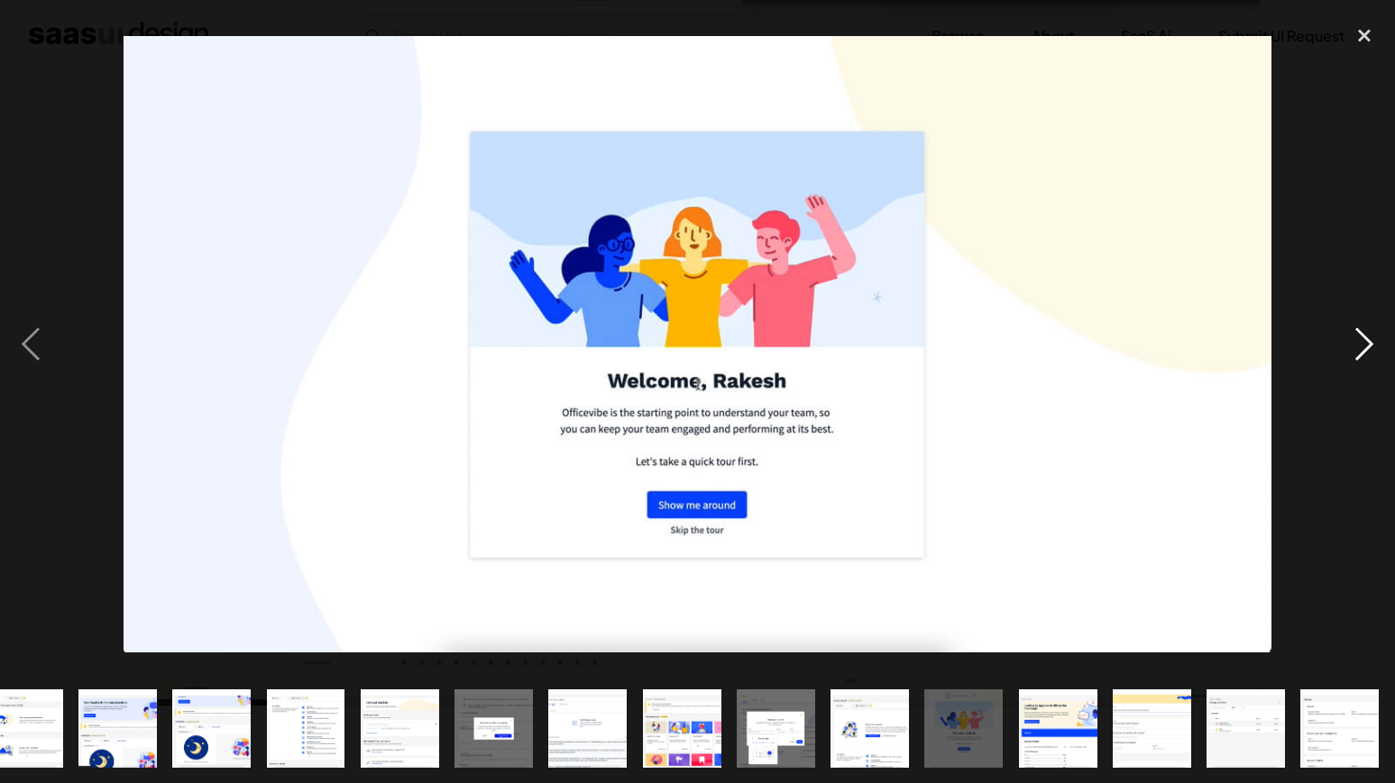
click at [1362, 348] on div "next image" at bounding box center [1363, 344] width 61 height 658
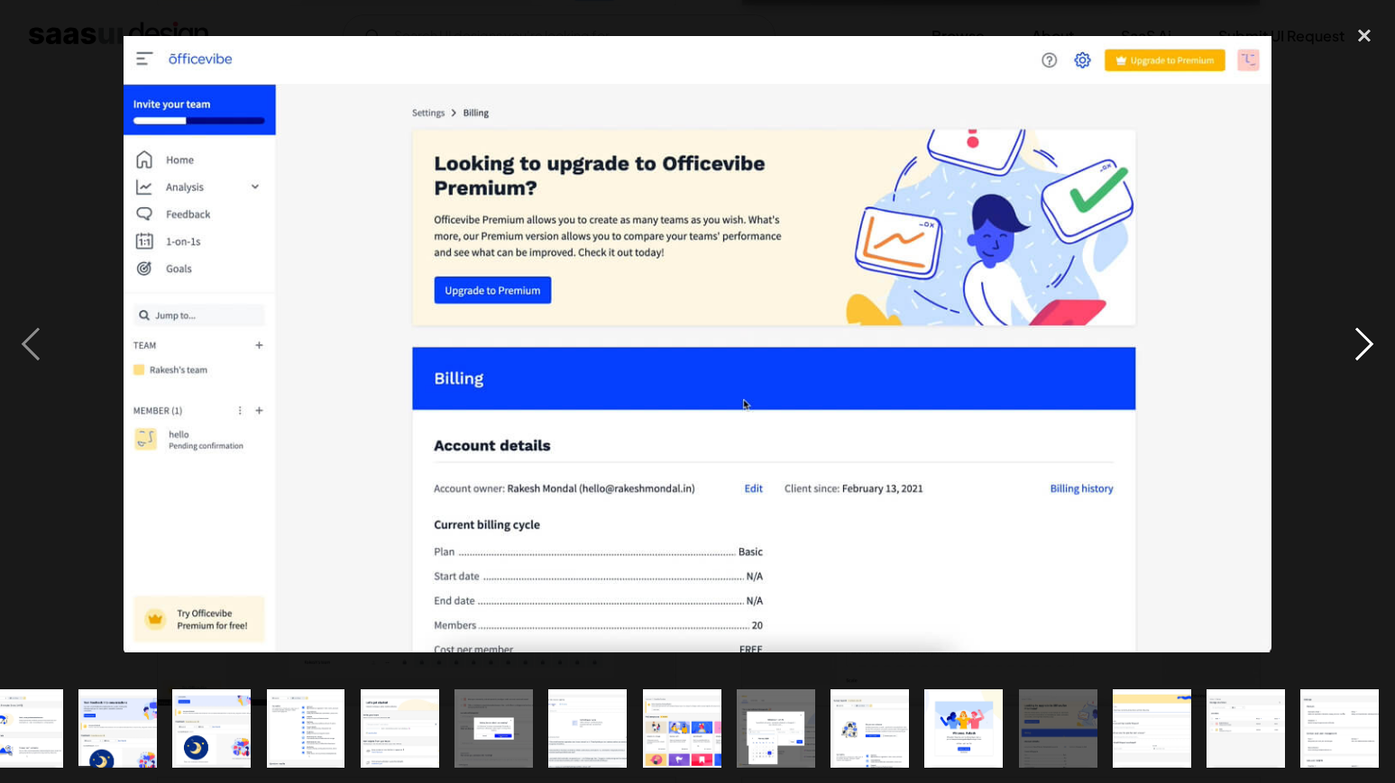
click at [1362, 348] on div "next image" at bounding box center [1363, 344] width 61 height 658
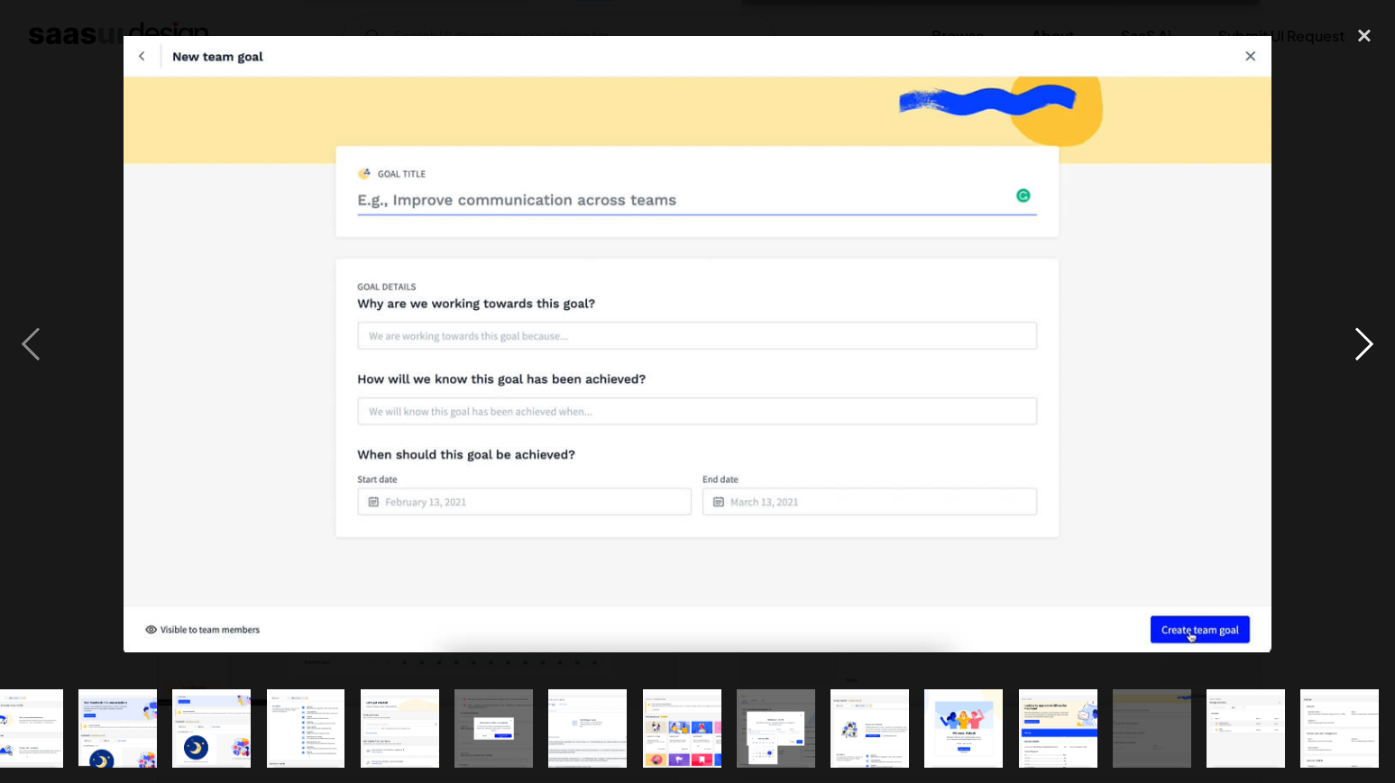
click at [1362, 348] on div "next image" at bounding box center [1363, 344] width 61 height 658
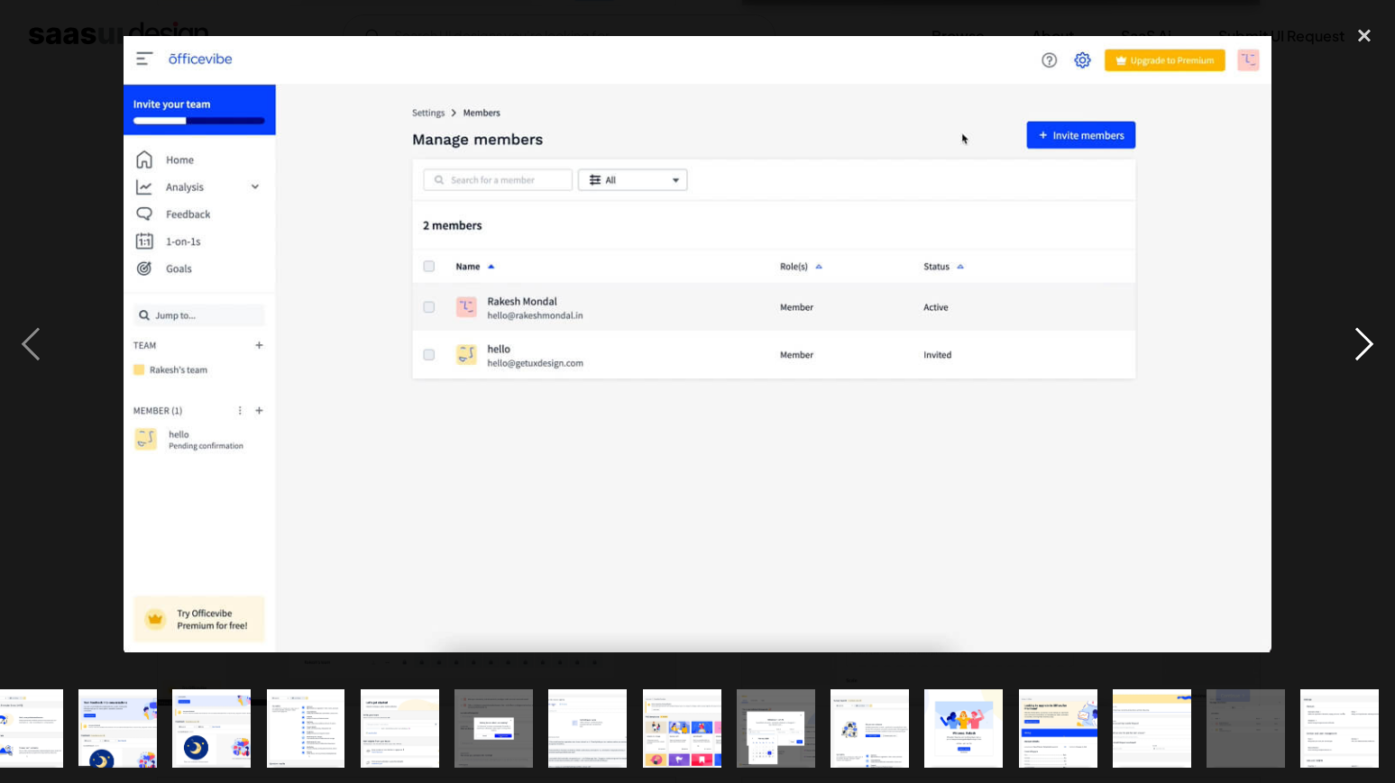
click at [1362, 348] on div "next image" at bounding box center [1363, 344] width 61 height 658
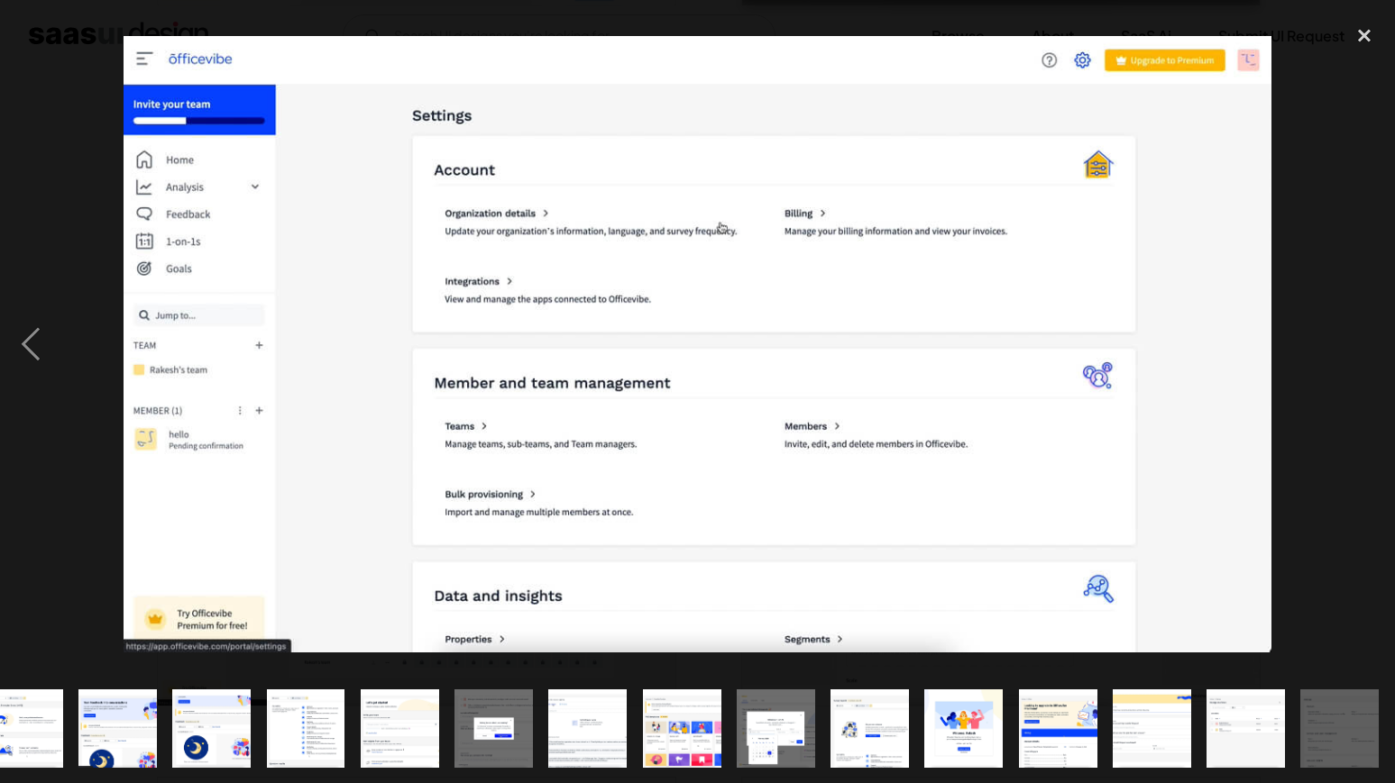
click at [1362, 348] on div "next image" at bounding box center [1363, 344] width 61 height 658
click at [1354, 36] on div "close lightbox" at bounding box center [1363, 35] width 61 height 40
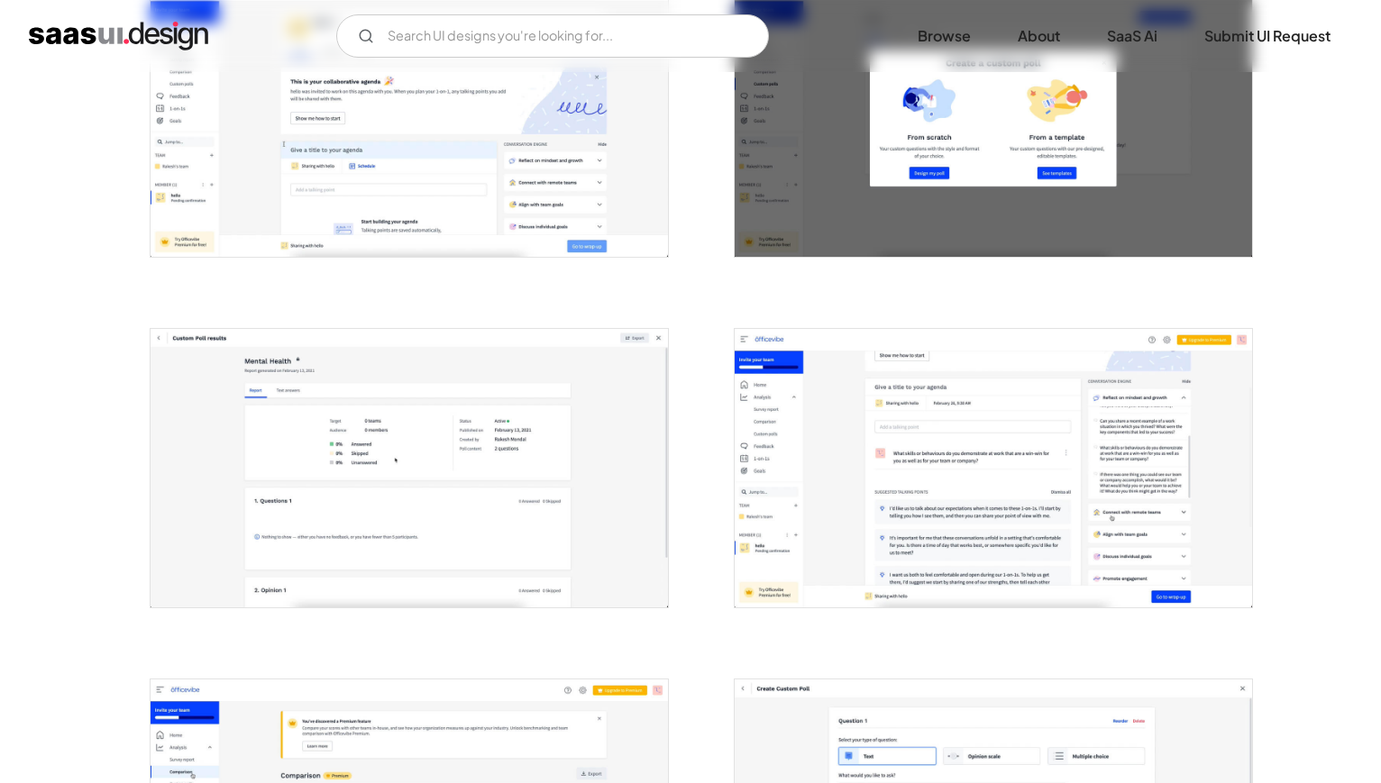
scroll to position [0, 0]
